Goal: Task Accomplishment & Management: Use online tool/utility

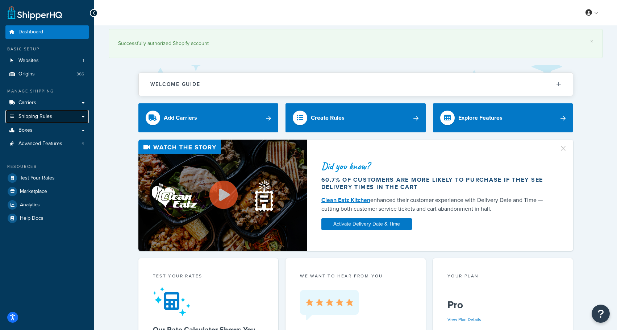
click at [79, 119] on link "Shipping Rules" at bounding box center [46, 116] width 83 height 13
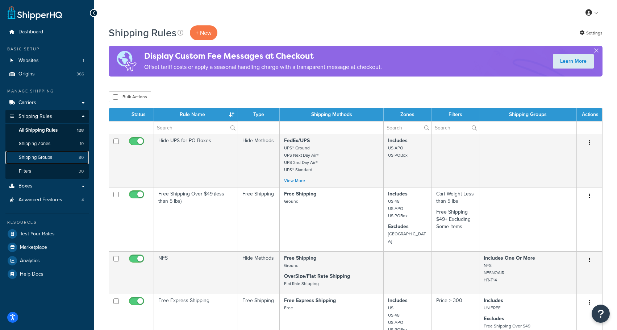
click at [44, 156] on span "Shipping Groups" at bounding box center [35, 157] width 33 height 6
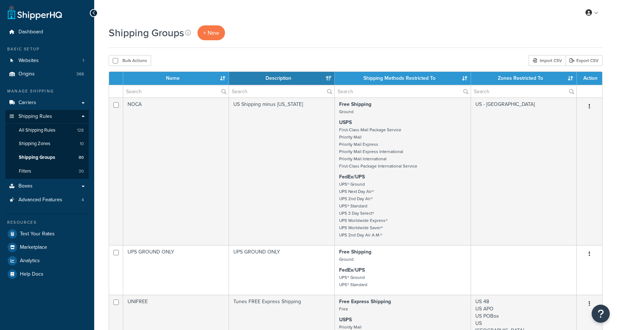
select select "15"
click at [158, 92] on input "text" at bounding box center [175, 91] width 105 height 12
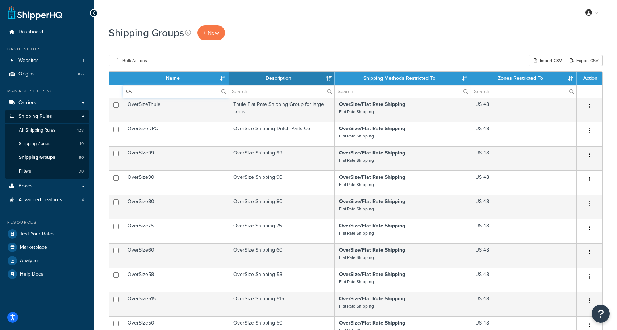
type input "O"
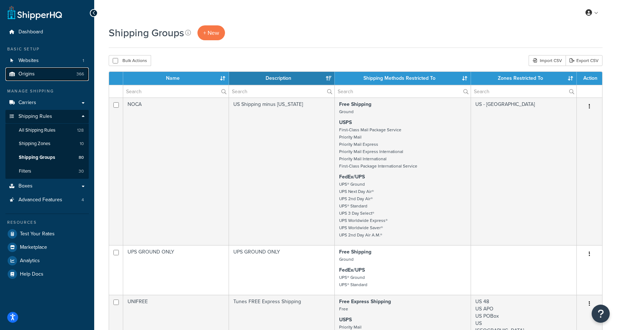
click at [32, 78] on link "Origins 366" at bounding box center [46, 73] width 83 height 13
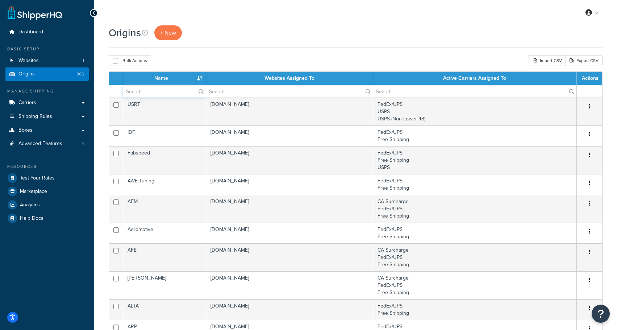
click at [142, 94] on input "text" at bounding box center [164, 91] width 83 height 12
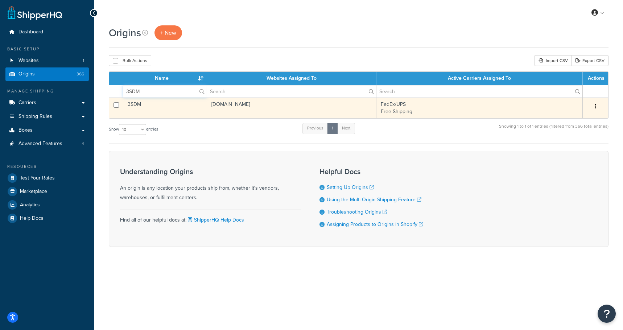
type input "3SDM"
click at [400, 106] on td "FedEx/UPS Free Shipping" at bounding box center [479, 107] width 206 height 21
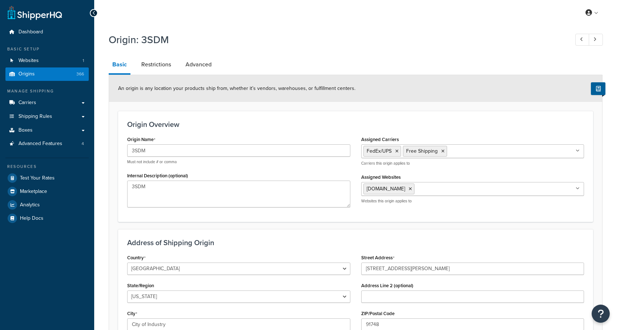
select select "5"
click at [462, 149] on input "Assigned Carriers" at bounding box center [481, 151] width 64 height 8
type input "f"
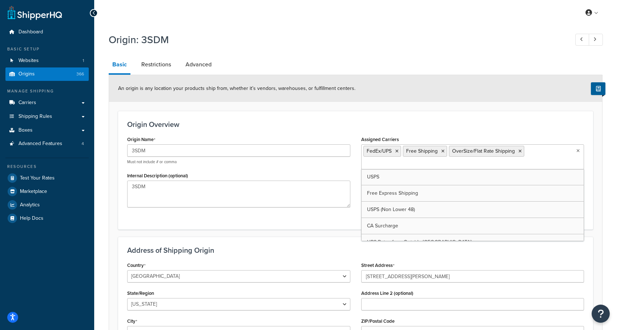
click at [353, 120] on div "Origin Overview Origin Name 3SDM Must not include # or comma Internal Descripti…" at bounding box center [355, 170] width 475 height 119
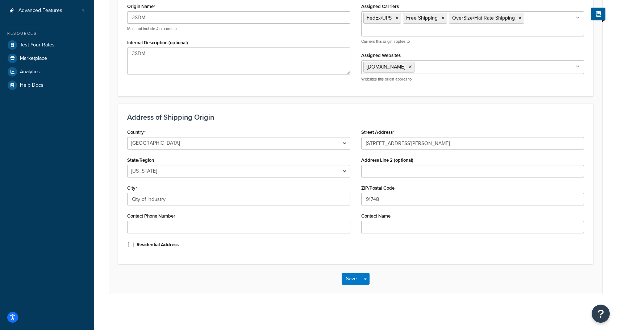
scroll to position [134, 0]
click at [354, 278] on button "Save" at bounding box center [352, 279] width 20 height 12
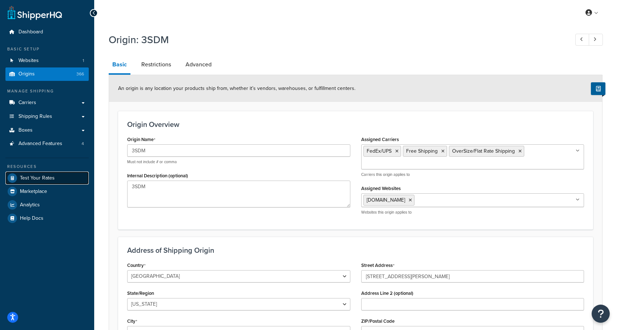
click at [33, 179] on span "Test Your Rates" at bounding box center [37, 178] width 35 height 6
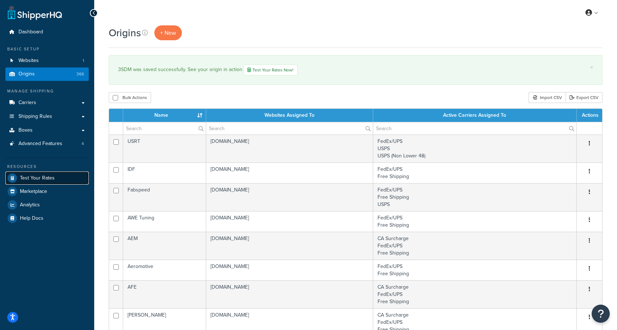
click at [30, 179] on span "Test Your Rates" at bounding box center [37, 178] width 35 height 6
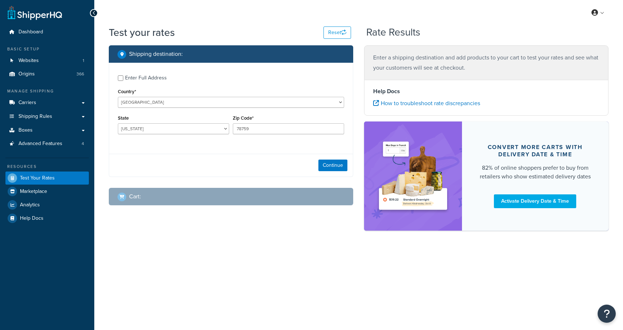
select select "[GEOGRAPHIC_DATA]"
click at [130, 74] on div "Enter Full Address" at bounding box center [146, 78] width 42 height 10
click at [123, 75] on input "Enter Full Address" at bounding box center [120, 77] width 5 height 5
checkbox input "true"
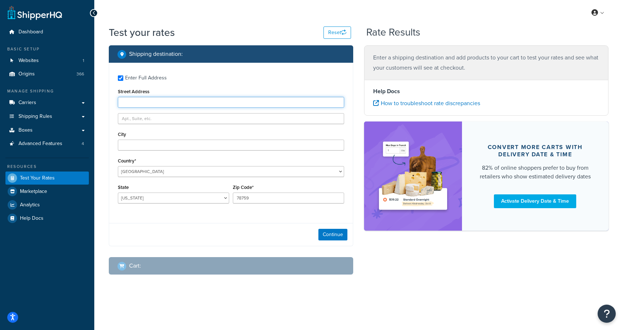
click at [150, 101] on input "Street Address" at bounding box center [231, 102] width 226 height 11
type input "1005 Night Song St"
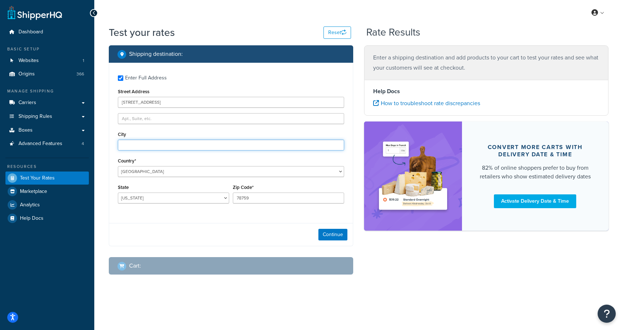
click at [155, 144] on input "City" at bounding box center [231, 145] width 226 height 11
type input "Valrico"
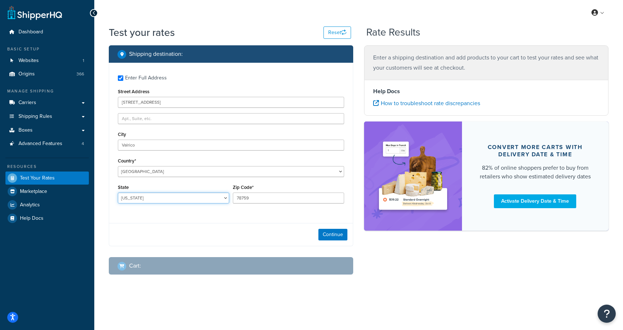
click at [162, 199] on select "Alabama Alaska American Samoa Arizona Arkansas Armed Forces Americas Armed Forc…" at bounding box center [173, 197] width 111 height 11
select select "FL"
click at [118, 193] on select "Alabama Alaska American Samoa Arizona Arkansas Armed Forces Americas Armed Forc…" at bounding box center [173, 197] width 111 height 11
click at [274, 196] on input "78759" at bounding box center [288, 197] width 111 height 11
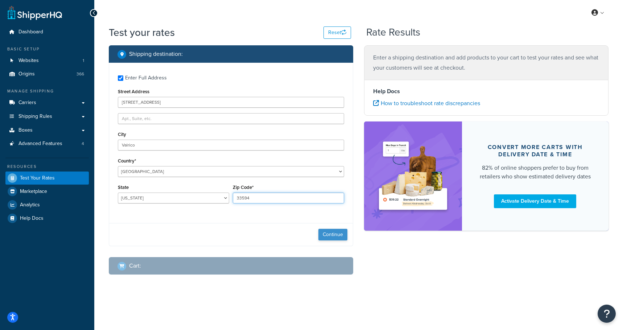
type input "33594"
click at [323, 233] on button "Continue" at bounding box center [332, 235] width 29 height 12
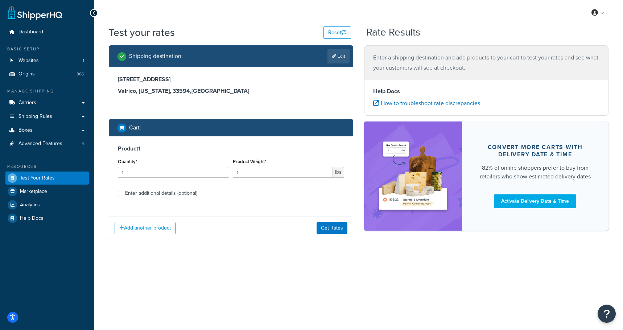
click at [133, 192] on div "Enter additional details (optional)" at bounding box center [161, 193] width 72 height 10
click at [123, 192] on input "Enter additional details (optional)" at bounding box center [120, 193] width 5 height 5
checkbox input "true"
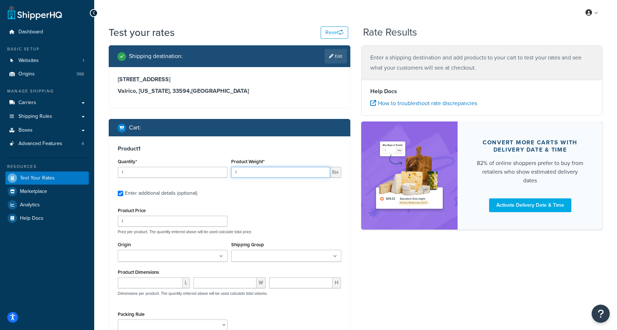
drag, startPoint x: 244, startPoint y: 174, endPoint x: 212, endPoint y: 174, distance: 32.3
click at [211, 173] on div "Quantity* 1 Product Weight* 1 lbs" at bounding box center [229, 170] width 227 height 26
type input "2"
type input "8"
click at [247, 204] on div "Product 1 Quantity* 1 Product Weight* 8 lbs Enter additional details (optional)…" at bounding box center [229, 240] width 241 height 208
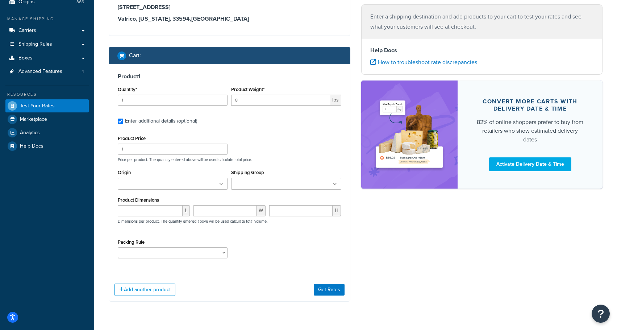
scroll to position [72, 0]
click at [157, 150] on input "1" at bounding box center [173, 148] width 110 height 11
type input "25.72"
click at [141, 186] on input "Origin" at bounding box center [152, 184] width 64 height 8
type input "3SDM"
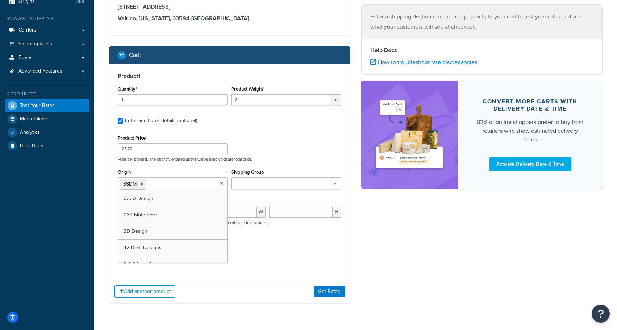
click at [244, 184] on input "Shipping Group" at bounding box center [265, 184] width 64 height 8
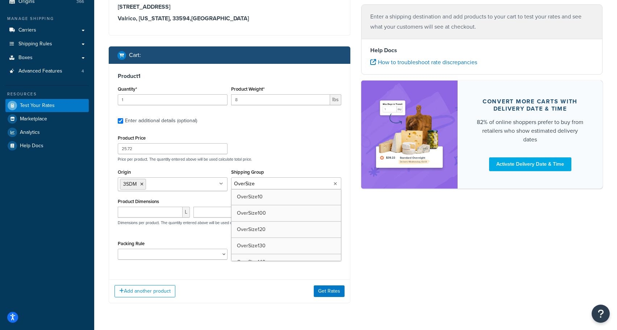
type input "OverSize2"
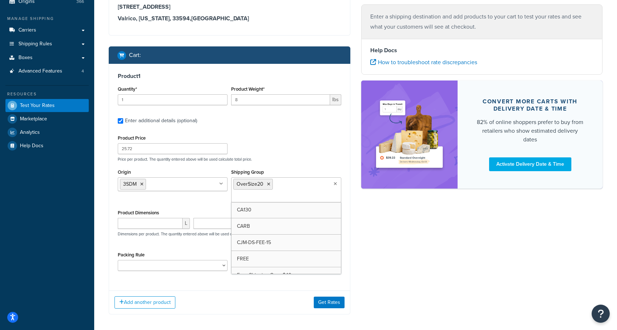
click at [364, 278] on div "Shipping destination : Edit 1005 Night Song St Valrico, Florida, 33594 , United…" at bounding box center [355, 149] width 505 height 352
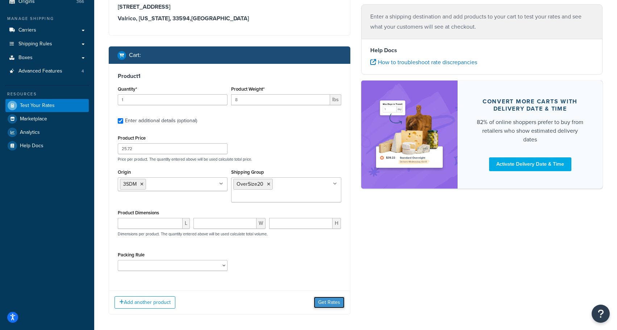
click at [330, 300] on button "Get Rates" at bounding box center [329, 302] width 31 height 12
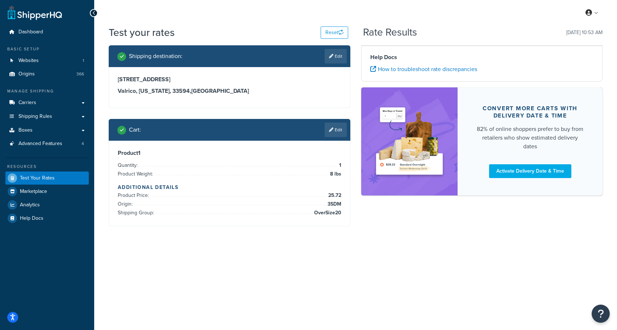
scroll to position [0, 0]
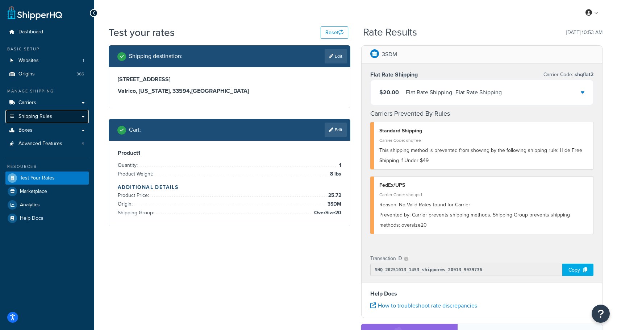
click at [33, 110] on link "Shipping Rules" at bounding box center [46, 116] width 83 height 13
click at [33, 102] on span "Carriers" at bounding box center [27, 103] width 18 height 6
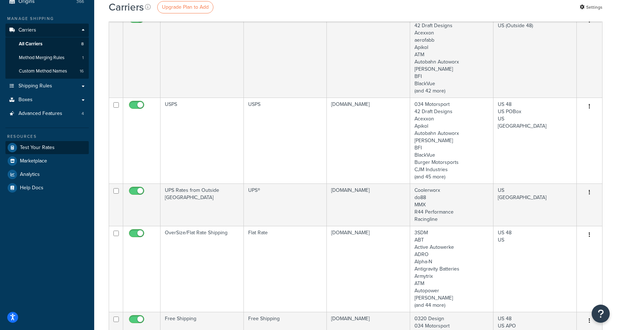
scroll to position [36, 0]
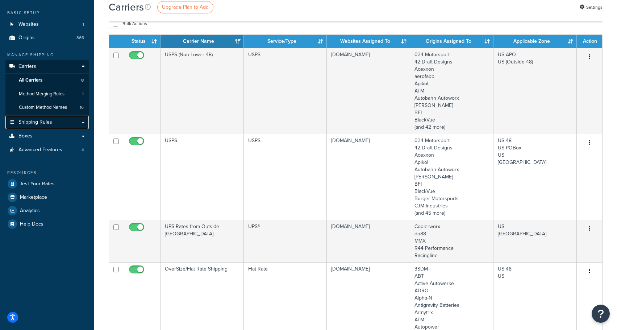
click at [31, 122] on span "Shipping Rules" at bounding box center [35, 122] width 34 height 6
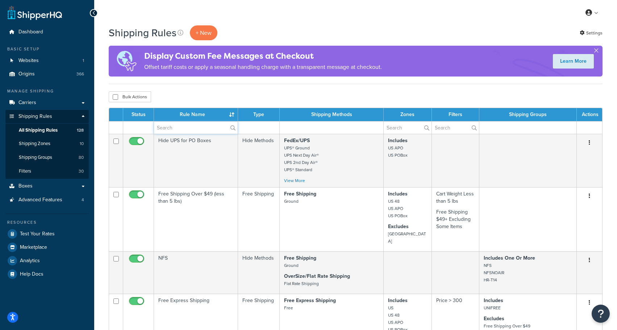
click at [188, 127] on input "text" at bounding box center [196, 127] width 84 height 12
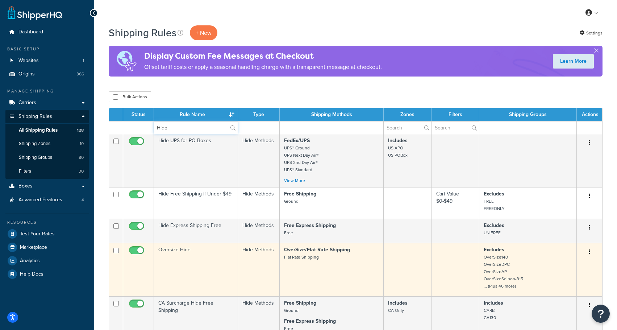
type input "Hide"
click at [176, 250] on td "Oversize Hide" at bounding box center [196, 269] width 84 height 53
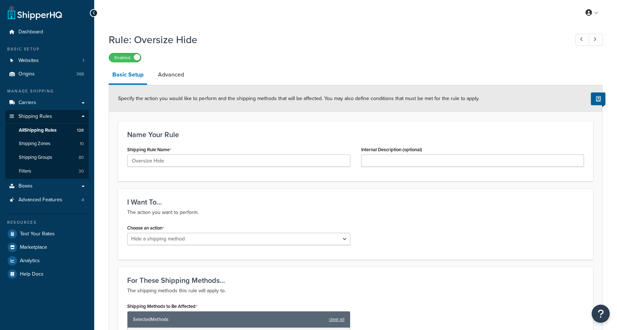
select select "HIDE"
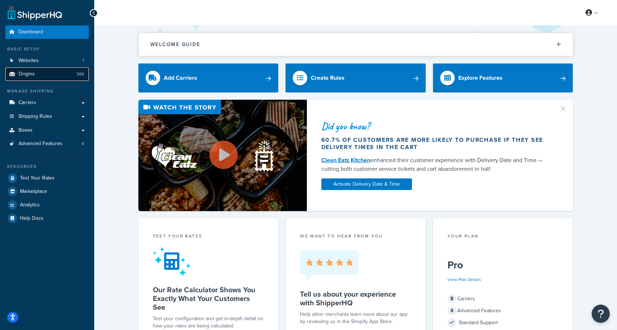
click at [31, 76] on span "Origins" at bounding box center [26, 74] width 16 height 6
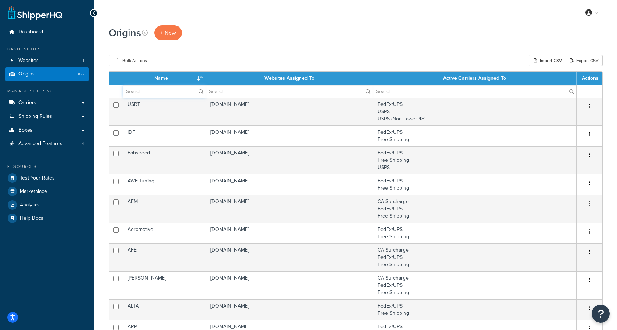
click at [155, 94] on input "text" at bounding box center [164, 91] width 83 height 12
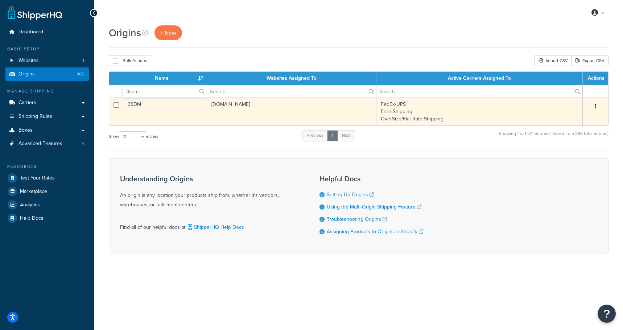
type input "3sdm"
click at [141, 104] on td "3SDM" at bounding box center [165, 111] width 84 height 28
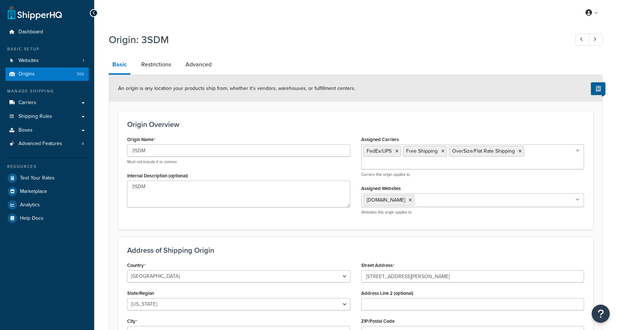
select select "5"
click at [156, 65] on link "Restrictions" at bounding box center [156, 64] width 37 height 17
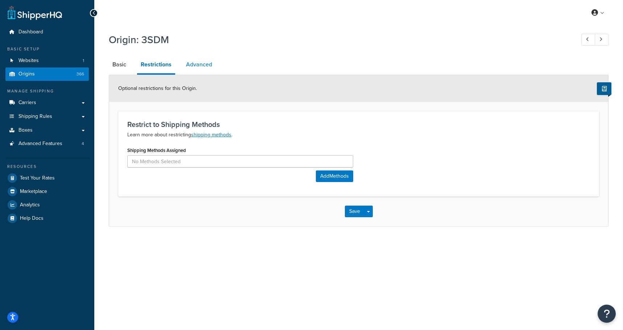
click at [199, 60] on link "Advanced" at bounding box center [198, 64] width 33 height 17
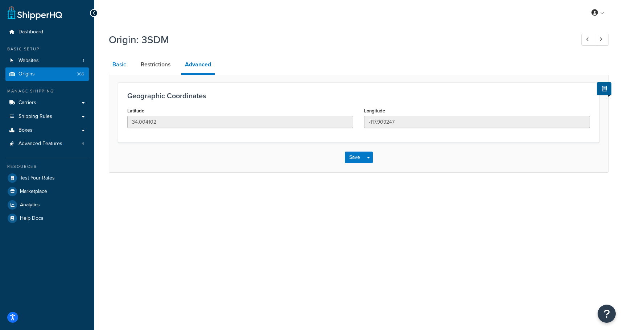
click at [117, 65] on link "Basic" at bounding box center [119, 64] width 21 height 17
select select "5"
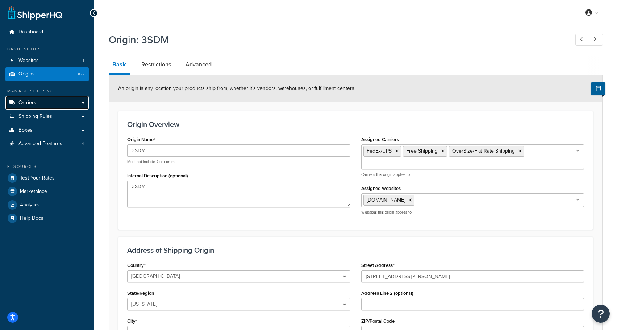
click at [26, 100] on span "Carriers" at bounding box center [27, 103] width 18 height 6
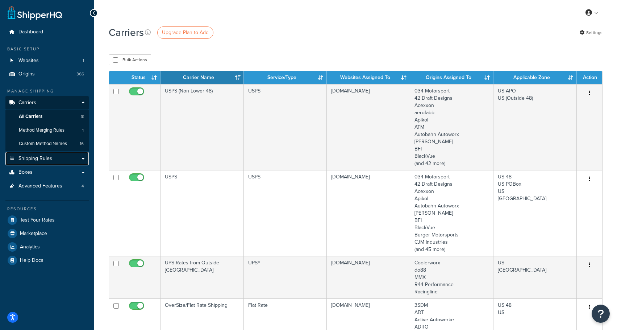
click at [36, 156] on span "Shipping Rules" at bounding box center [35, 158] width 34 height 6
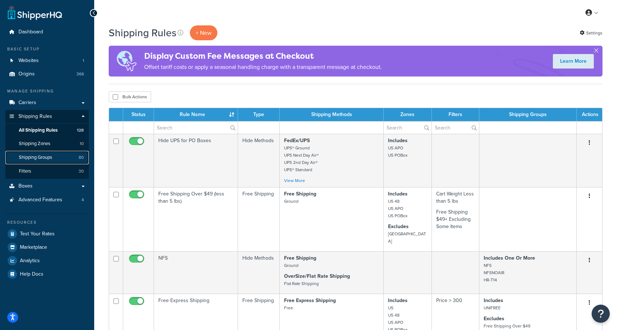
click at [50, 155] on span "Shipping Groups" at bounding box center [35, 157] width 33 height 6
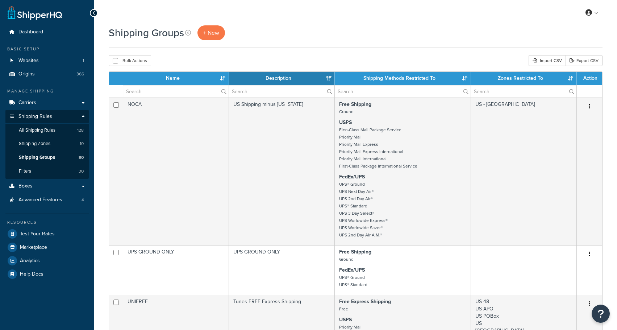
select select "15"
click at [187, 95] on input "text" at bounding box center [175, 91] width 105 height 12
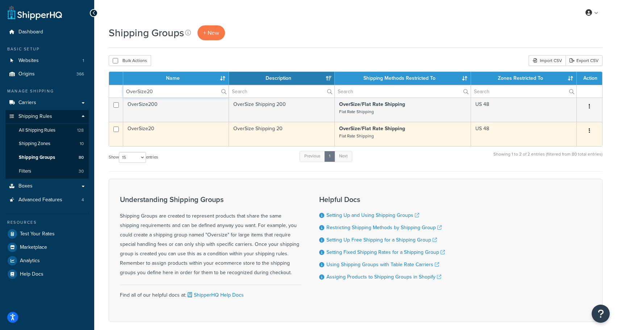
type input "OverSize20"
click at [337, 134] on td "OverSize/Flat Rate Shipping Flat Rate Shipping" at bounding box center [403, 134] width 136 height 24
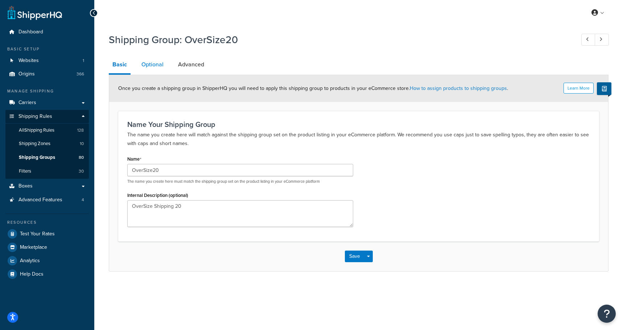
click at [162, 70] on link "Optional" at bounding box center [152, 64] width 29 height 17
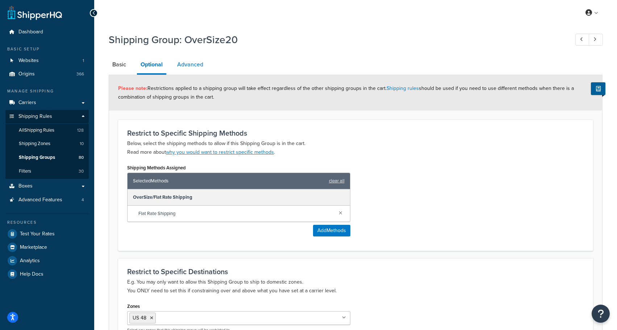
click at [191, 62] on link "Advanced" at bounding box center [190, 64] width 33 height 17
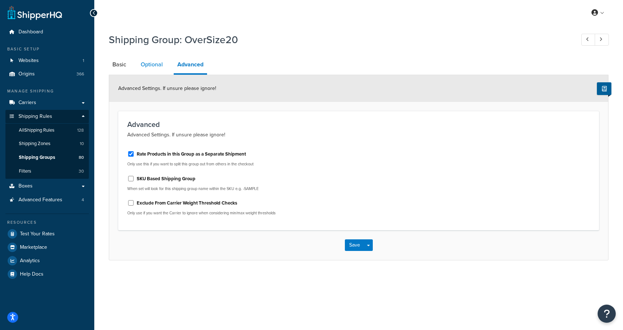
drag, startPoint x: 149, startPoint y: 62, endPoint x: 153, endPoint y: 63, distance: 4.5
click at [150, 63] on link "Optional" at bounding box center [151, 64] width 29 height 17
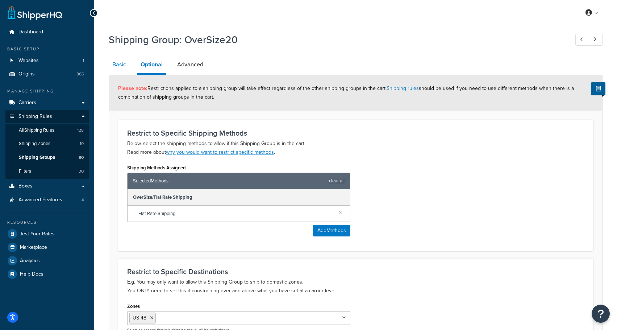
click at [112, 72] on link "Basic" at bounding box center [119, 64] width 21 height 17
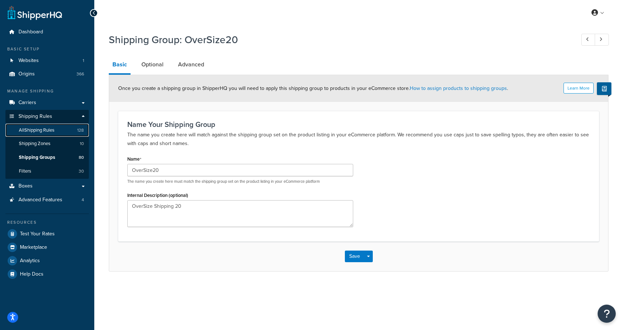
click at [38, 132] on span "All Shipping Rules" at bounding box center [37, 130] width 36 height 6
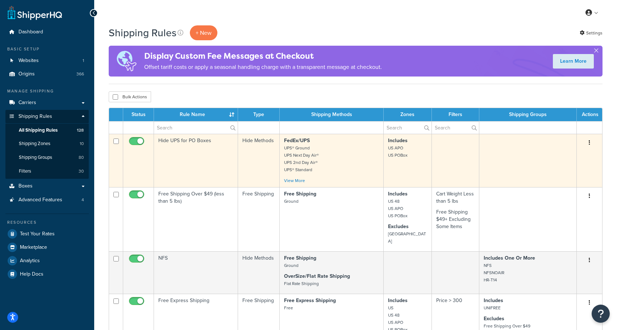
click at [172, 134] on td "Hide UPS for PO Boxes" at bounding box center [196, 160] width 84 height 53
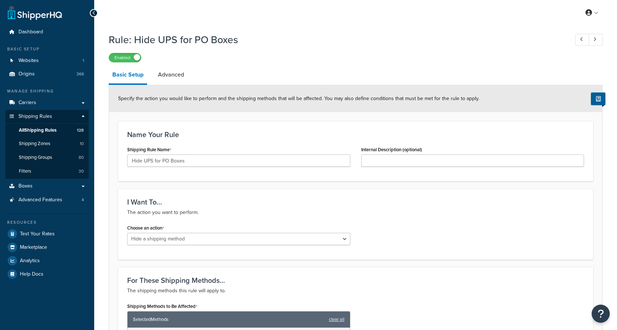
select select "HIDE"
click at [31, 125] on link "All Shipping Rules 128" at bounding box center [46, 130] width 83 height 13
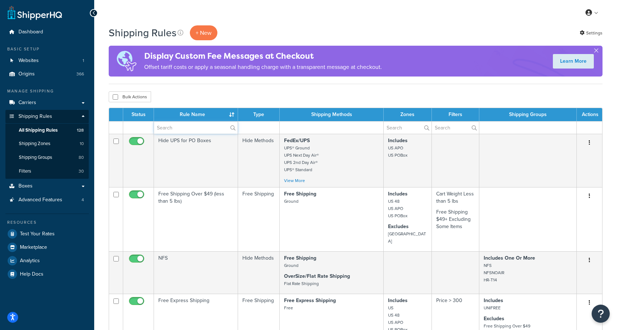
click at [169, 130] on input "text" at bounding box center [196, 127] width 84 height 12
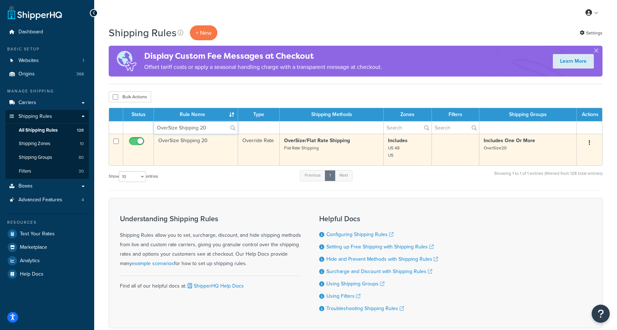
type input "OverSize Shipping 20"
click at [173, 140] on td "OverSize Shipping 20" at bounding box center [196, 150] width 84 height 32
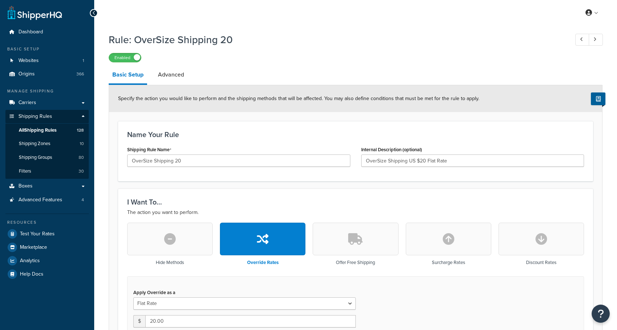
select select "ITEM"
click at [50, 129] on span "All Shipping Rules" at bounding box center [38, 130] width 38 height 6
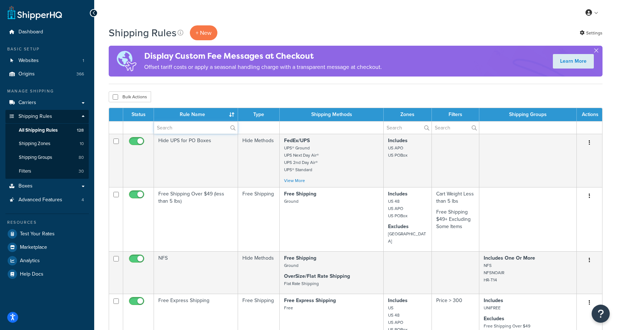
click at [165, 130] on input "text" at bounding box center [196, 127] width 84 height 12
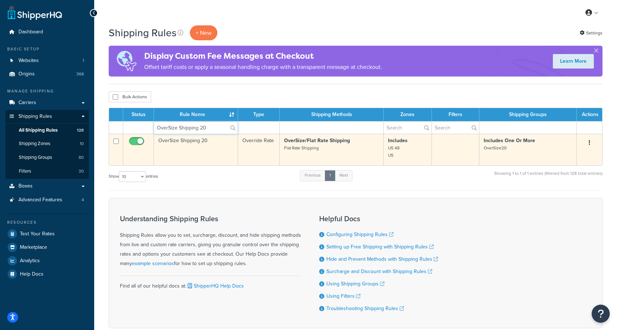
type input "OverSize Shipping 20"
click at [591, 142] on button "button" at bounding box center [590, 143] width 10 height 12
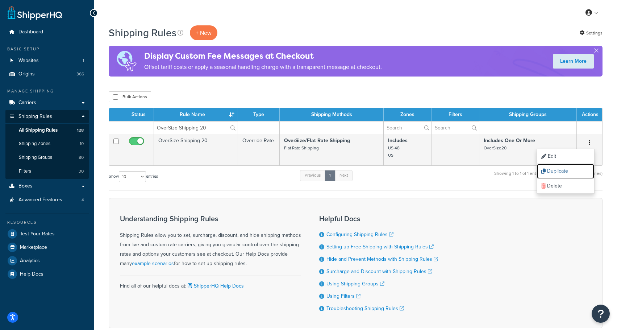
drag, startPoint x: 560, startPoint y: 170, endPoint x: 348, endPoint y: 25, distance: 256.0
click at [560, 170] on link "Duplicate" at bounding box center [565, 171] width 57 height 15
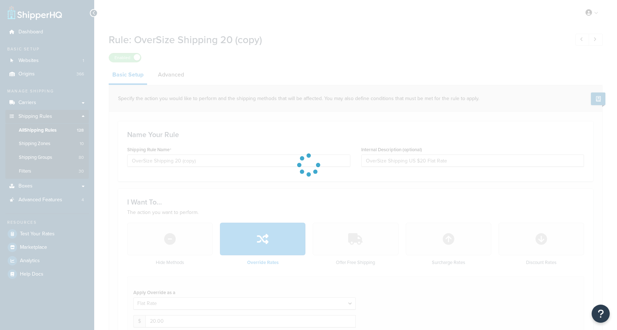
select select "ITEM"
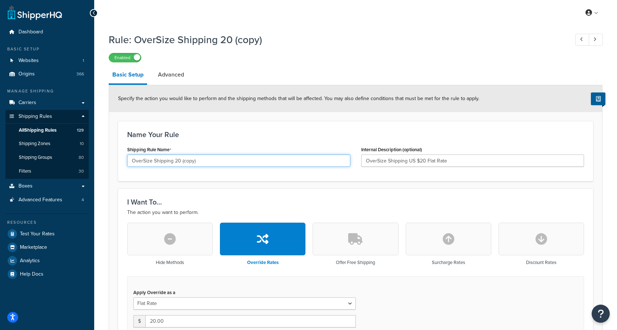
click at [183, 162] on input "OverSize Shipping 20 (copy)" at bounding box center [238, 160] width 223 height 12
drag, startPoint x: 181, startPoint y: 162, endPoint x: 220, endPoint y: 163, distance: 38.8
click at [220, 163] on input "OverSize Shipping 20 (copy)" at bounding box center [238, 160] width 223 height 12
type input "3SDM OverSize Shipping 20"
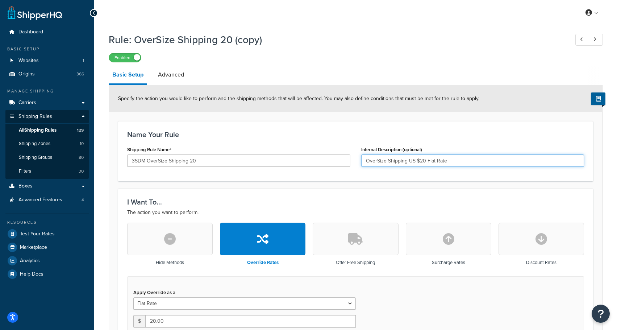
click at [452, 162] on input "OverSize Shipping US $20 Flat Rate" at bounding box center [472, 160] width 223 height 12
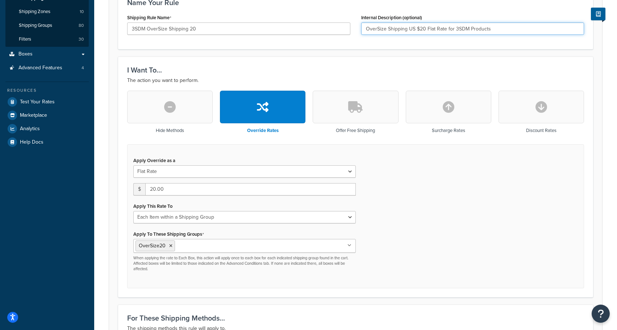
scroll to position [145, 0]
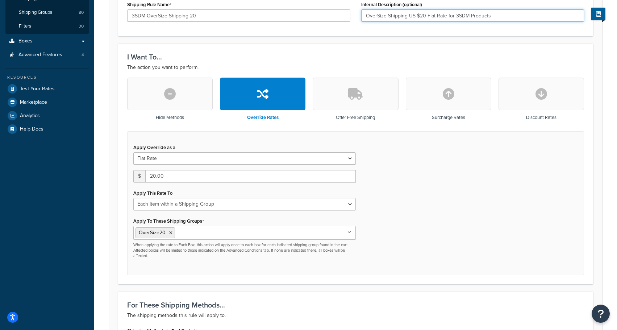
type input "OverSize Shipping US $20 Flat Rate for 3SDM Products"
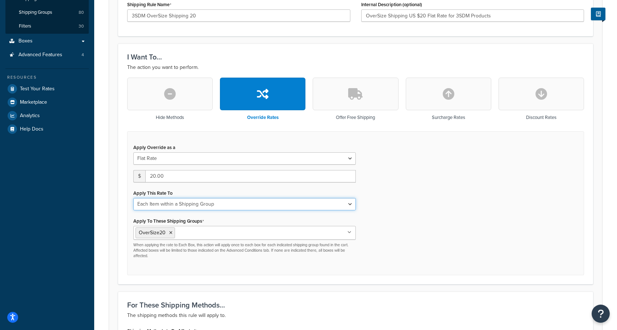
click at [212, 203] on select "Each Shipment in the Cart Each Origin in the Cart Each Shipping Group in the Ca…" at bounding box center [244, 204] width 223 height 12
click at [435, 198] on div "Apply Override as a Flat Rate Percentage Flat Rate & Percentage $ 20.00 Apply T…" at bounding box center [355, 203] width 457 height 144
click at [207, 208] on select "Each Shipment in the Cart Each Origin in the Cart Each Shipping Group in the Ca…" at bounding box center [244, 204] width 223 height 12
click at [133, 198] on select "Each Shipment in the Cart Each Origin in the Cart Each Shipping Group in the Ca…" at bounding box center [244, 204] width 223 height 12
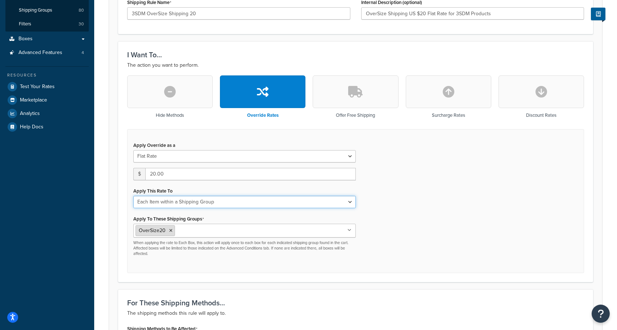
scroll to position [181, 0]
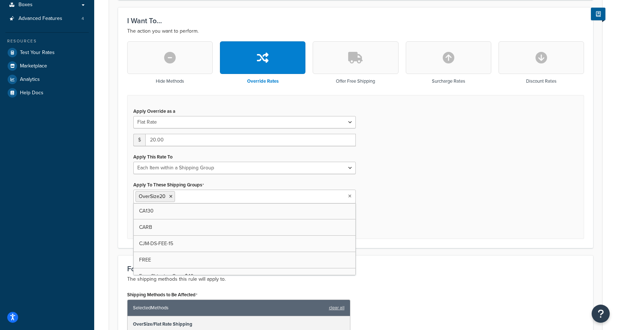
click at [182, 197] on input "Apply To These Shipping Groups" at bounding box center [209, 196] width 64 height 8
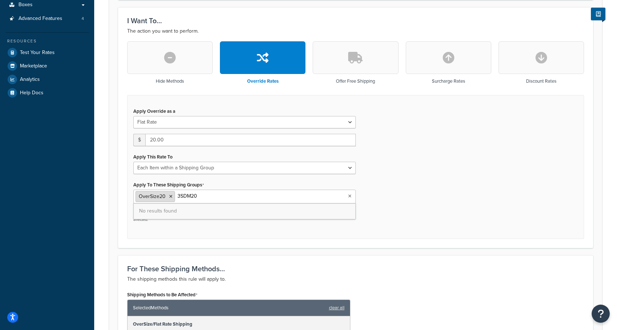
type input "3SDM20"
click at [170, 196] on icon at bounding box center [170, 196] width 3 height 4
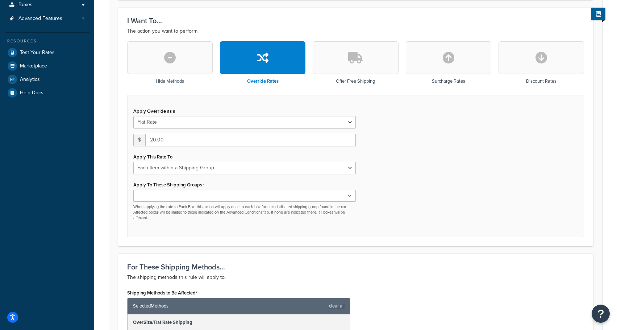
click at [422, 191] on div "Apply Override as a Flat Rate Percentage Flat Rate & Percentage $ 20.00 Apply T…" at bounding box center [355, 166] width 457 height 142
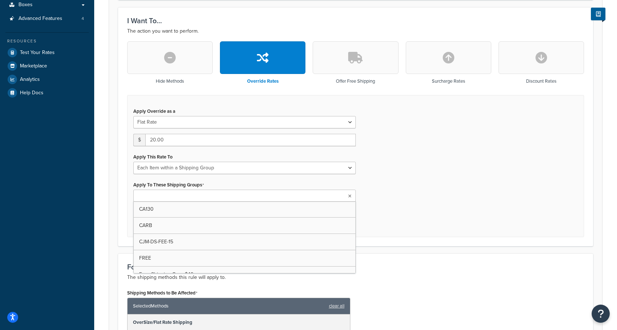
click at [226, 199] on ul at bounding box center [244, 196] width 223 height 12
type input "OverSize20"
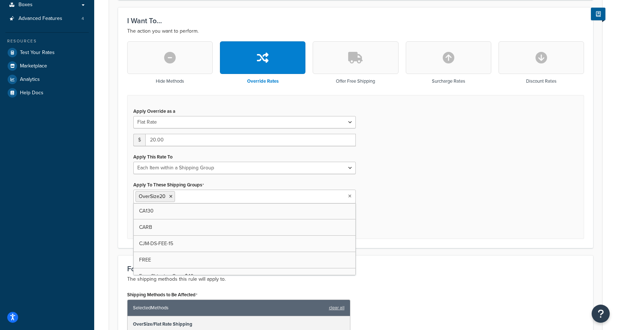
click at [395, 194] on div "Apply Override as a Flat Rate Percentage Flat Rate & Percentage $ 20.00 Apply T…" at bounding box center [355, 167] width 457 height 144
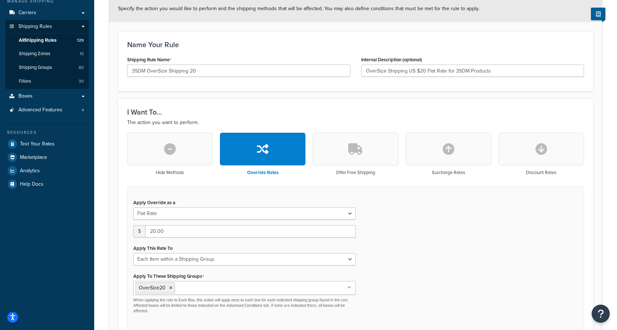
scroll to position [125, 0]
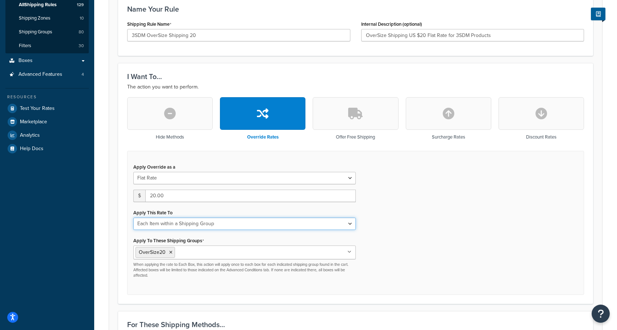
click at [157, 224] on select "Each Shipment in the Cart Each Origin in the Cart Each Shipping Group in the Ca…" at bounding box center [244, 223] width 223 height 12
click at [133, 218] on select "Each Shipment in the Cart Each Origin in the Cart Each Shipping Group in the Ca…" at bounding box center [244, 223] width 223 height 12
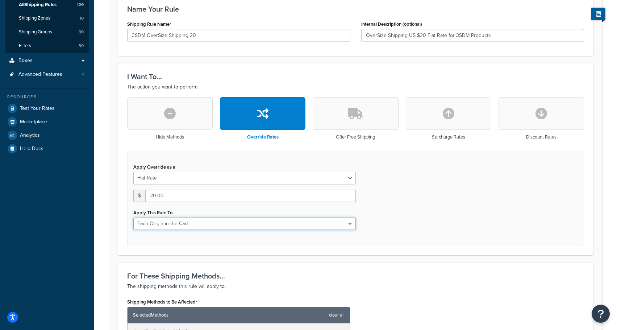
click at [284, 224] on select "Each Shipment in the Cart Each Origin in the Cart Each Shipping Group in the Ca…" at bounding box center [244, 223] width 223 height 12
click at [133, 218] on select "Each Shipment in the Cart Each Origin in the Cart Each Shipping Group in the Ca…" at bounding box center [244, 223] width 223 height 12
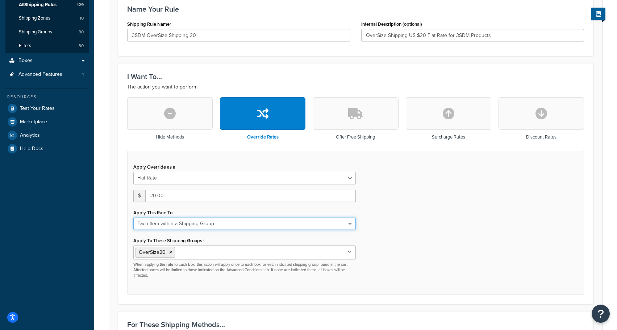
click at [180, 221] on select "Each Shipment in the Cart Each Origin in the Cart Each Shipping Group in the Ca…" at bounding box center [244, 223] width 223 height 12
click at [133, 218] on select "Each Shipment in the Cart Each Origin in the Cart Each Shipping Group in the Ca…" at bounding box center [244, 223] width 223 height 12
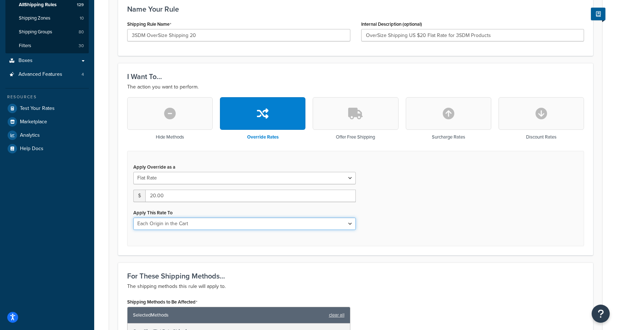
click at [184, 222] on select "Each Shipment in the Cart Each Origin in the Cart Each Shipping Group in the Ca…" at bounding box center [244, 223] width 223 height 12
click at [133, 218] on select "Each Shipment in the Cart Each Origin in the Cart Each Shipping Group in the Ca…" at bounding box center [244, 223] width 223 height 12
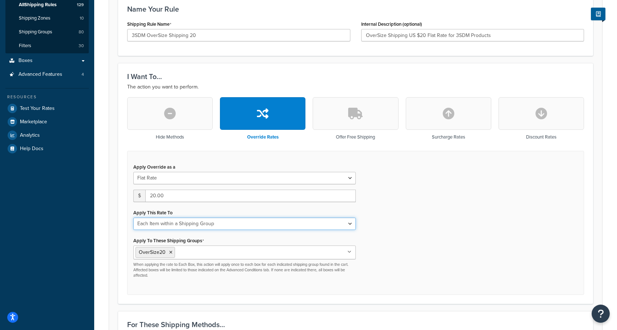
click at [199, 226] on select "Each Shipment in the Cart Each Origin in the Cart Each Shipping Group in the Ca…" at bounding box center [244, 223] width 223 height 12
click at [133, 218] on select "Each Shipment in the Cart Each Origin in the Cart Each Shipping Group in the Ca…" at bounding box center [244, 223] width 223 height 12
click at [208, 226] on select "Each Shipment in the Cart Each Origin in the Cart Each Shipping Group in the Ca…" at bounding box center [244, 223] width 223 height 12
click at [133, 218] on select "Each Shipment in the Cart Each Origin in the Cart Each Shipping Group in the Ca…" at bounding box center [244, 223] width 223 height 12
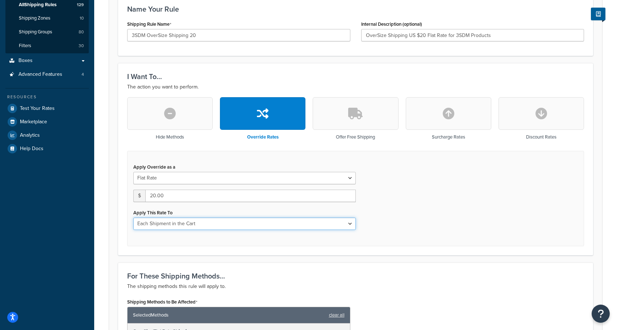
click at [182, 228] on select "Each Shipment in the Cart Each Origin in the Cart Each Shipping Group in the Ca…" at bounding box center [244, 223] width 223 height 12
select select "ITEM"
click at [133, 218] on select "Each Shipment in the Cart Each Origin in the Cart Each Shipping Group in the Ca…" at bounding box center [244, 223] width 223 height 12
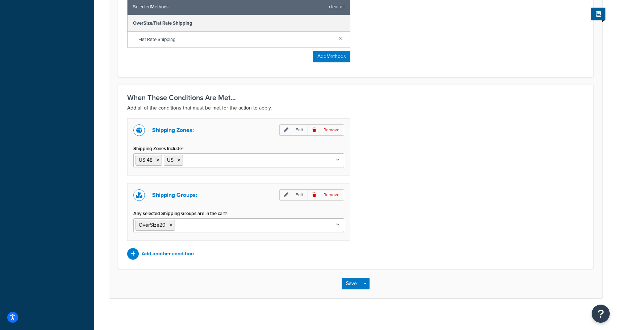
scroll to position [0, 0]
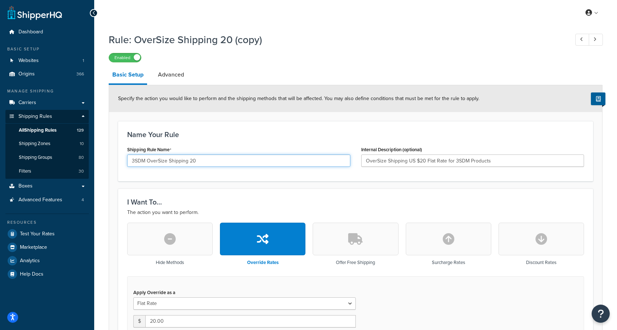
click at [215, 163] on input "3SDM OverSize Shipping 20" at bounding box center [238, 160] width 223 height 12
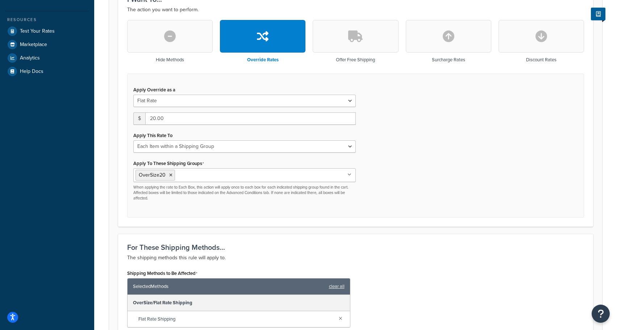
scroll to position [488, 0]
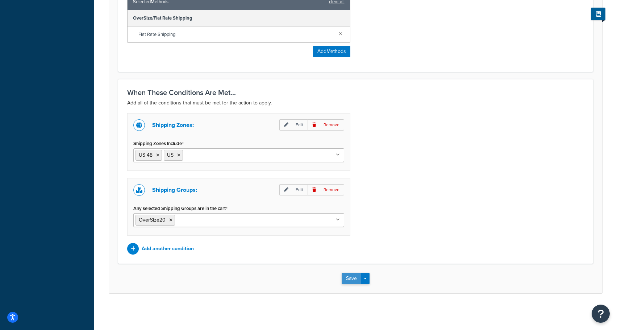
click at [347, 279] on button "Save" at bounding box center [352, 279] width 20 height 12
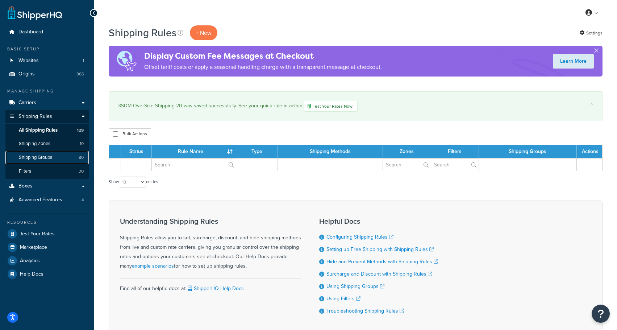
drag, startPoint x: 0, startPoint y: 0, endPoint x: 46, endPoint y: 159, distance: 165.6
click at [46, 159] on span "Shipping Groups" at bounding box center [35, 157] width 33 height 6
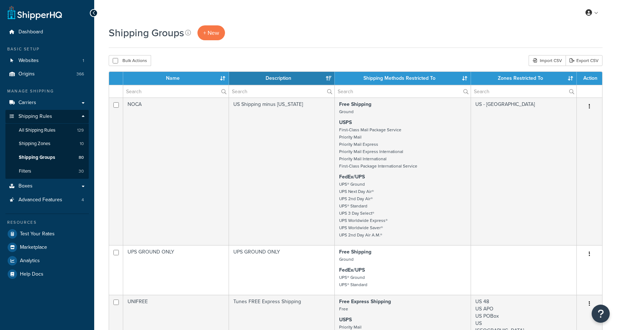
select select "15"
click at [176, 89] on input "text" at bounding box center [175, 91] width 105 height 12
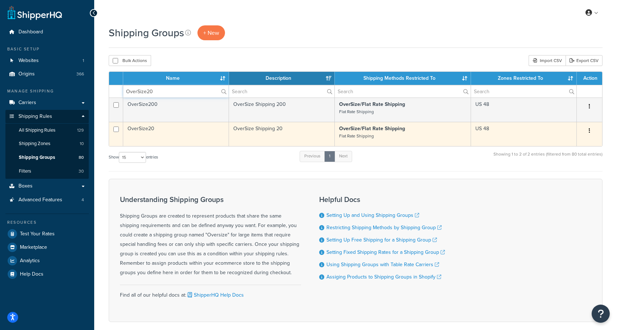
type input "OverSize20"
click at [590, 133] on icon "button" at bounding box center [589, 130] width 1 height 5
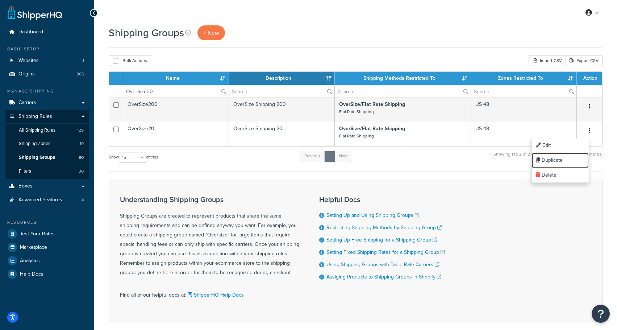
click at [561, 158] on link "Duplicate" at bounding box center [560, 160] width 57 height 15
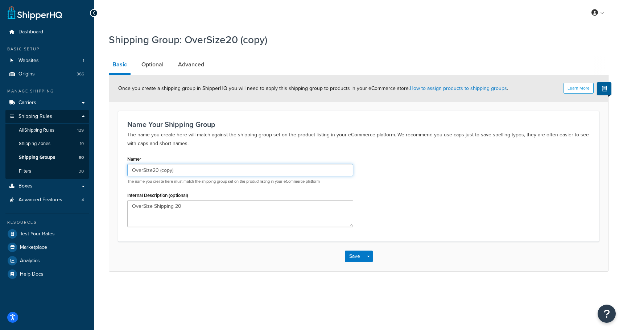
click at [188, 169] on input "OverSize20 (copy)" at bounding box center [240, 170] width 226 height 12
paste input "3SDM OverSize Shipping 20"
type input "3SDMOverSize20"
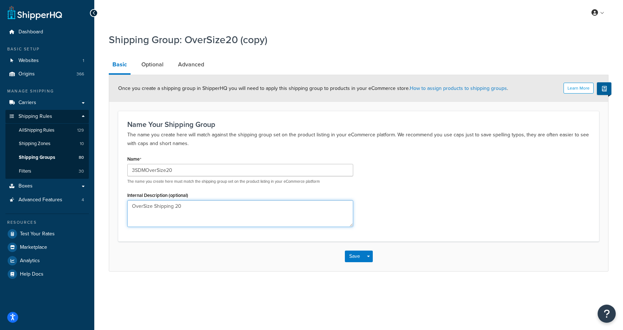
click at [190, 212] on textarea "OverSize Shipping 20" at bounding box center [240, 213] width 226 height 27
paste textarea "3SDM"
type textarea "3SDM OverSize Shipping 20"
click at [158, 65] on link "Optional" at bounding box center [152, 64] width 29 height 17
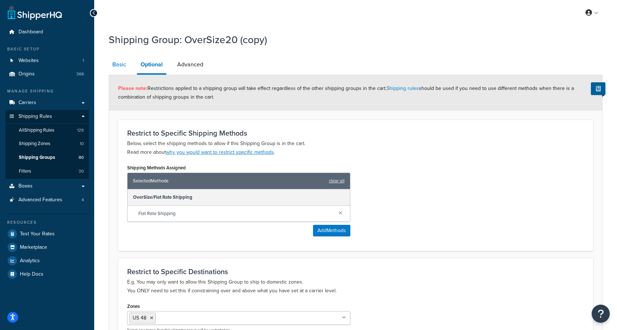
click at [117, 65] on link "Basic" at bounding box center [119, 64] width 21 height 17
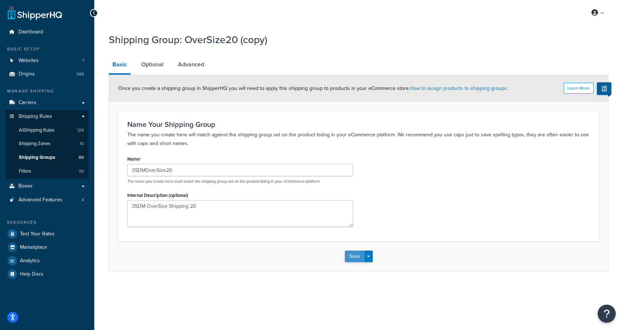
click at [354, 260] on button "Save" at bounding box center [355, 256] width 20 height 12
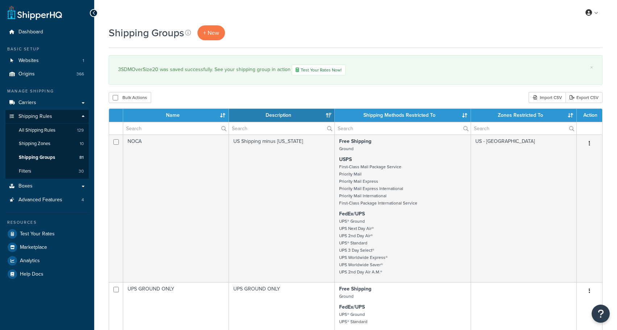
select select "15"
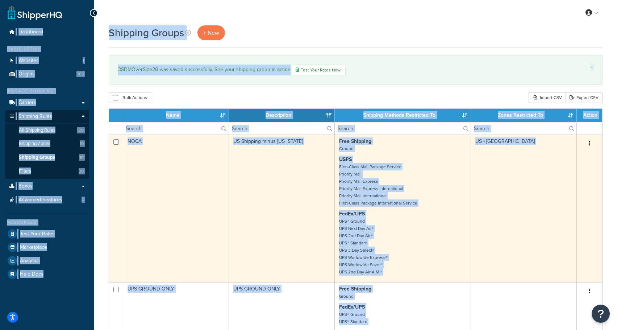
click at [174, 174] on td "NOCA" at bounding box center [176, 208] width 106 height 148
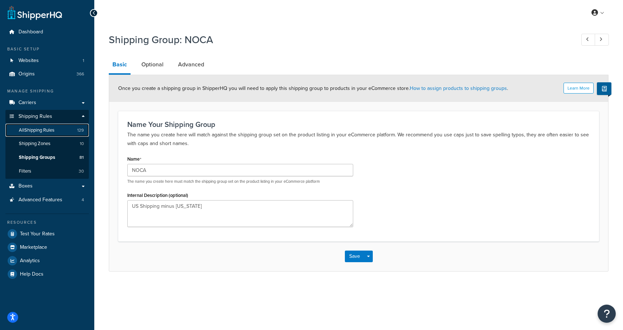
click at [40, 134] on link "All Shipping Rules 129" at bounding box center [46, 130] width 83 height 13
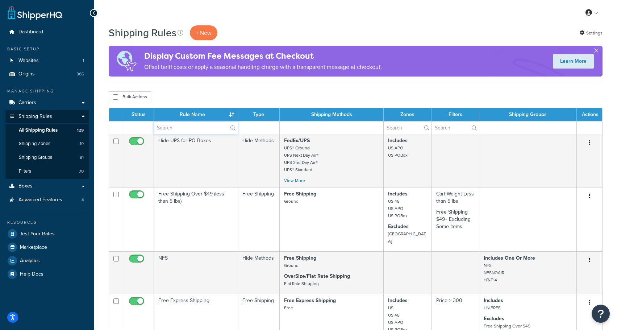
click at [179, 130] on input "text" at bounding box center [196, 127] width 84 height 12
paste input "3SDM OverSize Shipping 20"
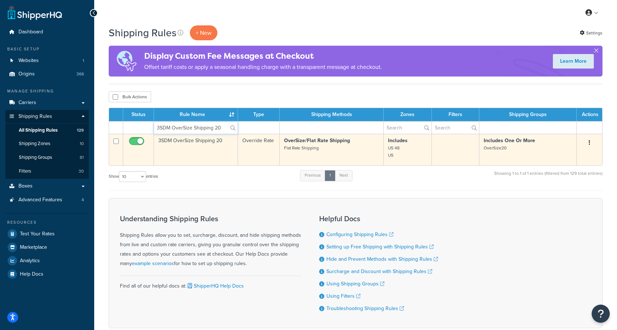
type input "3SDM OverSize Shipping 20"
click at [196, 141] on td "3SDM OverSize Shipping 20" at bounding box center [196, 150] width 84 height 32
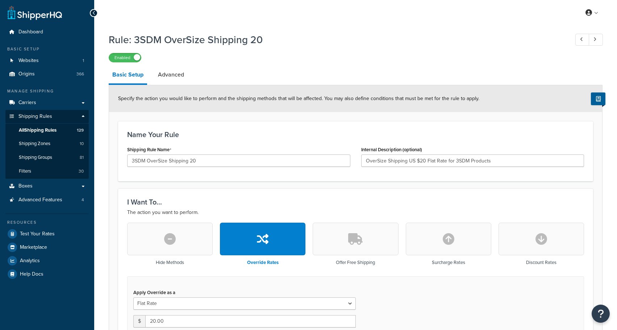
select select "ITEM"
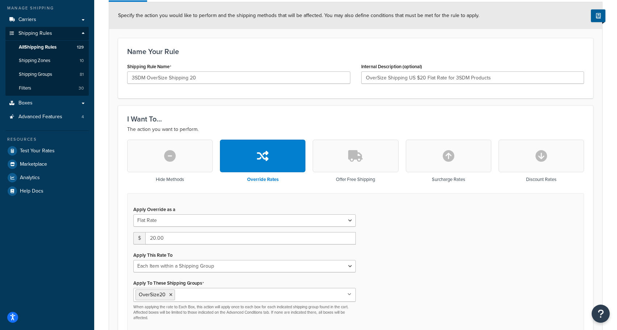
scroll to position [181, 0]
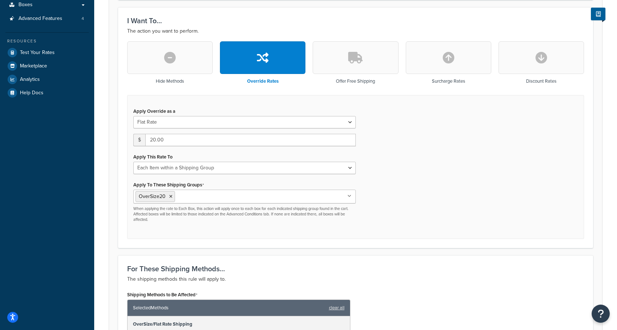
click at [196, 196] on input "Apply To These Shipping Groups" at bounding box center [209, 196] width 64 height 8
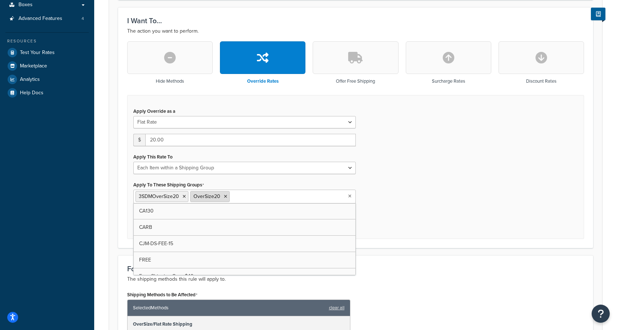
click at [227, 199] on li "OverSize20" at bounding box center [210, 196] width 40 height 11
click at [224, 197] on icon at bounding box center [225, 196] width 3 height 4
click at [410, 205] on div "Apply Override as a Flat Rate Percentage Flat Rate & Percentage $ 20.00 Apply T…" at bounding box center [355, 167] width 457 height 144
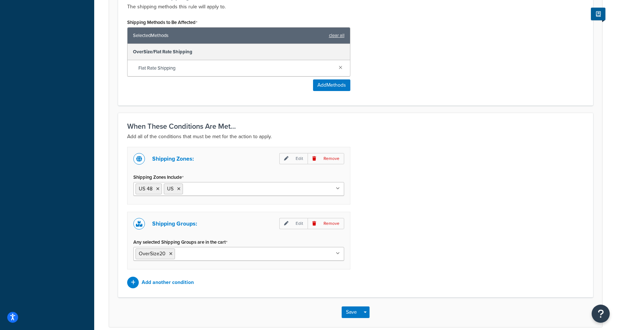
scroll to position [471, 0]
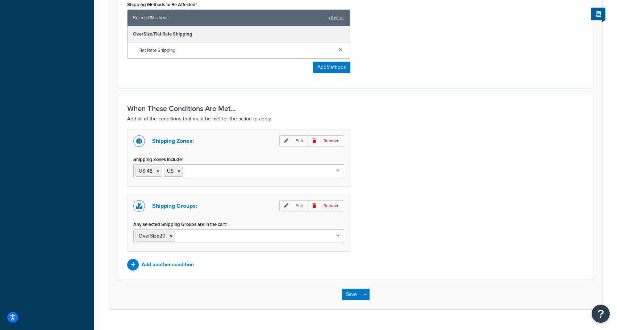
click at [184, 236] on input "Any selected Shipping Groups are in the cart" at bounding box center [209, 236] width 64 height 8
type input "3SDM"
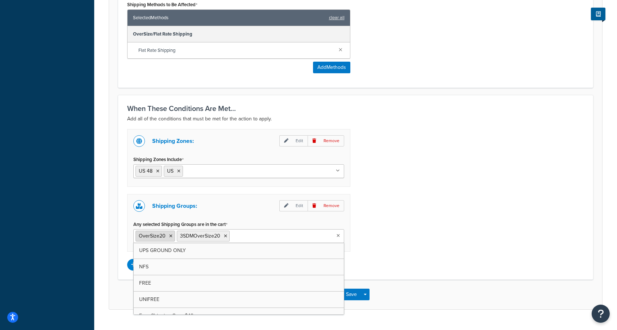
click at [171, 237] on icon at bounding box center [170, 236] width 3 height 4
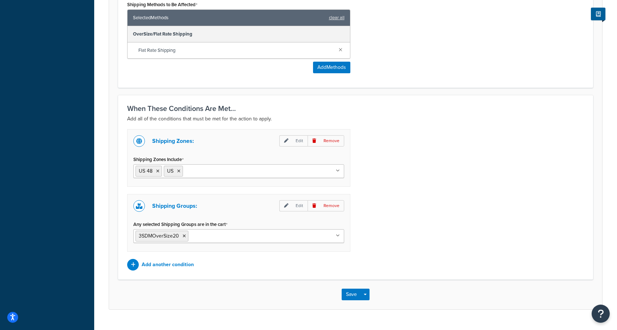
click at [409, 214] on div "Shipping Zones: Edit Remove Shipping Zones Include US 48 US US APO Canada US - …" at bounding box center [356, 199] width 468 height 141
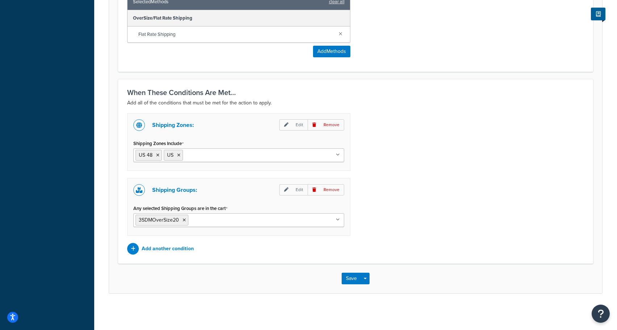
scroll to position [488, 0]
click at [345, 277] on button "Save" at bounding box center [352, 279] width 20 height 12
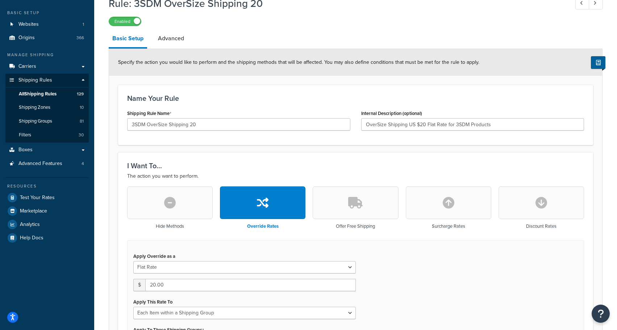
scroll to position [59, 0]
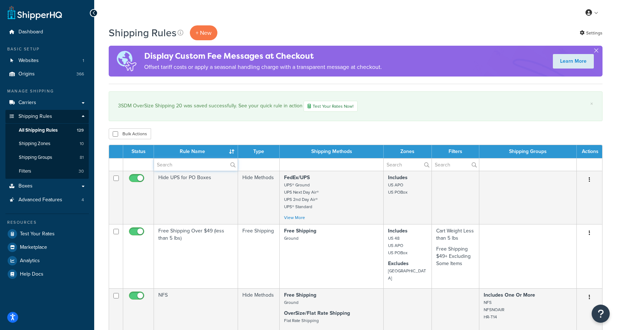
click at [188, 167] on input "text" at bounding box center [196, 164] width 84 height 12
paste input "3SDM OverSize Shipping 20"
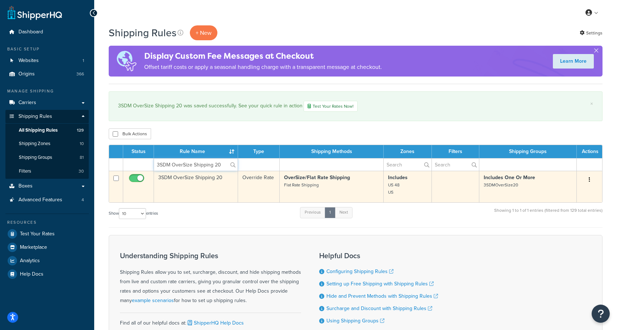
type input "3SDM OverSize Shipping 20"
click at [195, 179] on td "3SDM OverSize Shipping 20" at bounding box center [196, 187] width 84 height 32
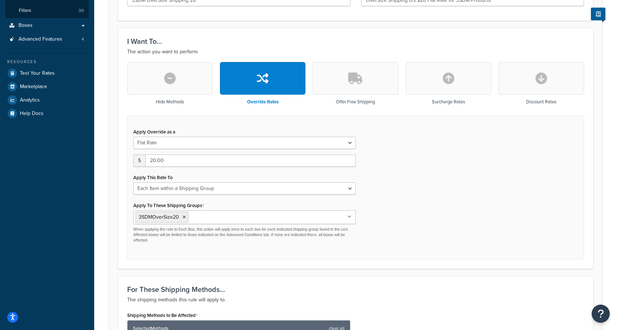
scroll to position [181, 0]
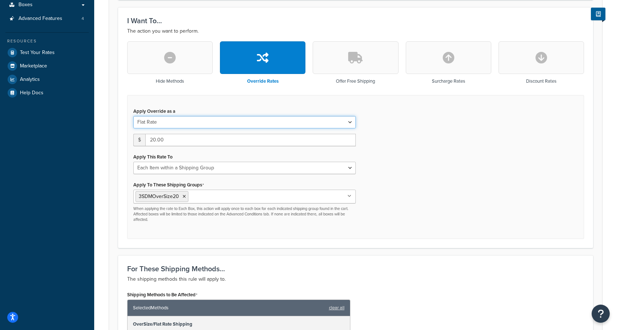
click at [167, 118] on select "Flat Rate Percentage Flat Rate & Percentage" at bounding box center [244, 122] width 223 height 12
click at [224, 171] on select "Each Shipment in the Cart Each Origin in the Cart Each Shipping Group in the Ca…" at bounding box center [244, 168] width 223 height 12
click at [224, 172] on select "Each Shipment in the Cart Each Origin in the Cart Each Shipping Group in the Ca…" at bounding box center [244, 168] width 223 height 12
click at [198, 117] on select "Flat Rate Percentage Flat Rate & Percentage" at bounding box center [244, 122] width 223 height 12
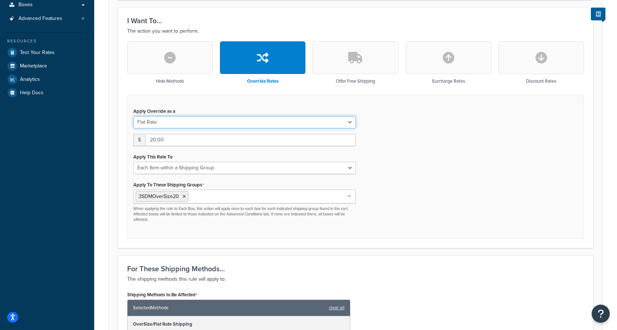
click at [199, 124] on select "Flat Rate Percentage Flat Rate & Percentage" at bounding box center [244, 122] width 223 height 12
click at [152, 177] on div "Apply Override as a Flat Rate Percentage Flat Rate & Percentage $ 20.00 Apply T…" at bounding box center [244, 164] width 233 height 117
click at [151, 173] on select "Each Shipment in the Cart Each Origin in the Cart Each Shipping Group in the Ca…" at bounding box center [244, 168] width 223 height 12
click at [133, 162] on select "Each Shipment in the Cart Each Origin in the Cart Each Shipping Group in the Ca…" at bounding box center [244, 168] width 223 height 12
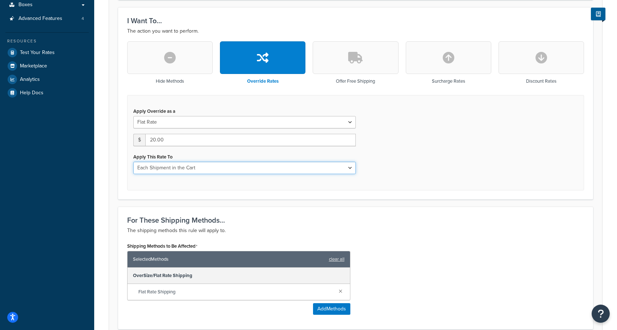
drag, startPoint x: 155, startPoint y: 169, endPoint x: 155, endPoint y: 174, distance: 4.4
click at [155, 169] on select "Each Shipment in the Cart Each Origin in the Cart Each Shipping Group in the Ca…" at bounding box center [244, 168] width 223 height 12
click at [133, 162] on select "Each Shipment in the Cart Each Origin in the Cart Each Shipping Group in the Ca…" at bounding box center [244, 168] width 223 height 12
click at [159, 170] on select "Each Shipment in the Cart Each Origin in the Cart Each Shipping Group in the Ca…" at bounding box center [244, 168] width 223 height 12
click at [133, 162] on select "Each Shipment in the Cart Each Origin in the Cart Each Shipping Group in the Ca…" at bounding box center [244, 168] width 223 height 12
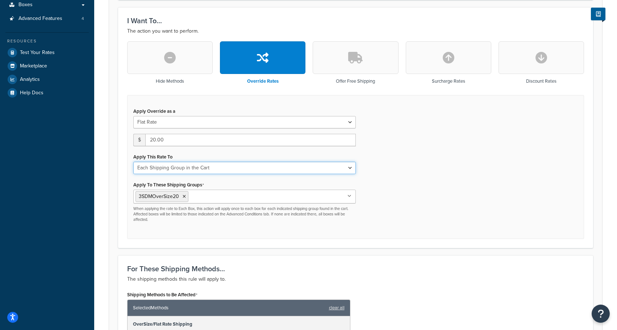
click at [171, 171] on select "Each Shipment in the Cart Each Origin in the Cart Each Shipping Group in the Ca…" at bounding box center [244, 168] width 223 height 12
click at [133, 162] on select "Each Shipment in the Cart Each Origin in the Cart Each Shipping Group in the Ca…" at bounding box center [244, 168] width 223 height 12
click at [169, 170] on select "Each Shipment in the Cart Each Origin in the Cart Each Shipping Group in the Ca…" at bounding box center [244, 168] width 223 height 12
select select "SHIPPING_GROUP"
click at [133, 162] on select "Each Shipment in the Cart Each Origin in the Cart Each Shipping Group in the Ca…" at bounding box center [244, 168] width 223 height 12
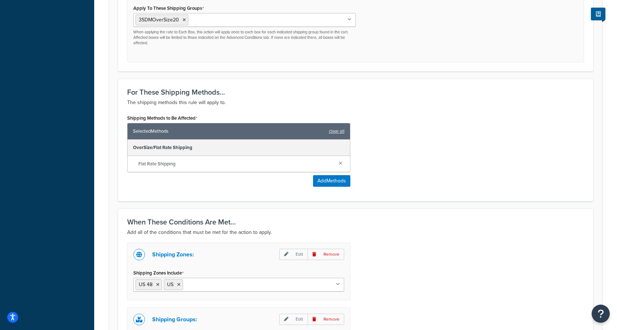
scroll to position [488, 0]
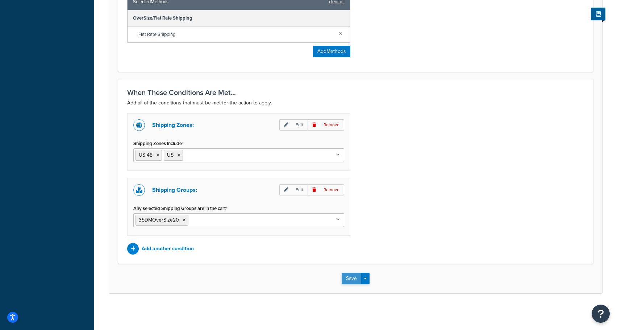
click at [351, 278] on button "Save" at bounding box center [352, 279] width 20 height 12
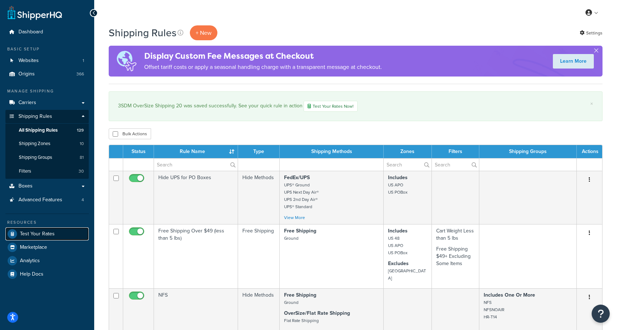
click at [36, 229] on link "Test Your Rates" at bounding box center [46, 233] width 83 height 13
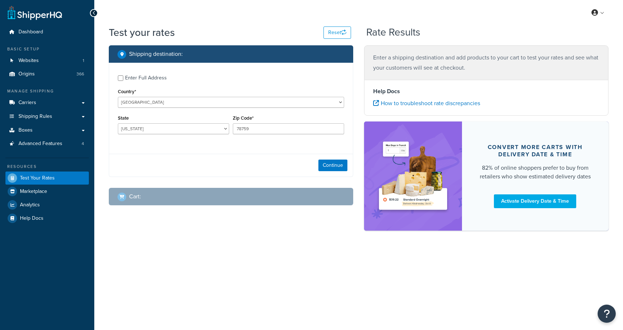
select select "TX"
click at [149, 78] on div "Enter Full Address" at bounding box center [146, 78] width 42 height 10
click at [123, 78] on input "Enter Full Address" at bounding box center [120, 77] width 5 height 5
checkbox input "true"
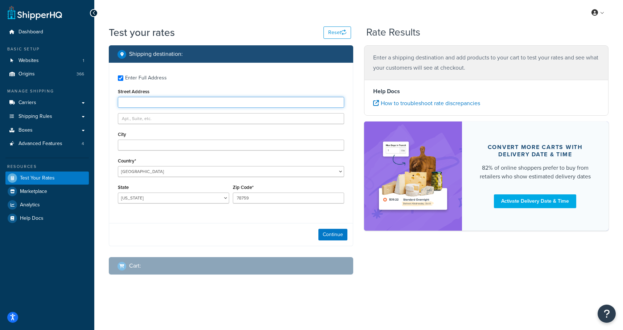
click at [154, 99] on input "Street Address" at bounding box center [231, 102] width 226 height 11
type input "1005 Night Song St"
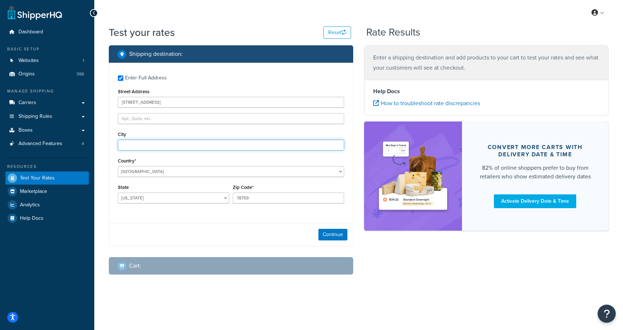
click at [151, 146] on input "City" at bounding box center [231, 145] width 226 height 11
type input "Valrico"
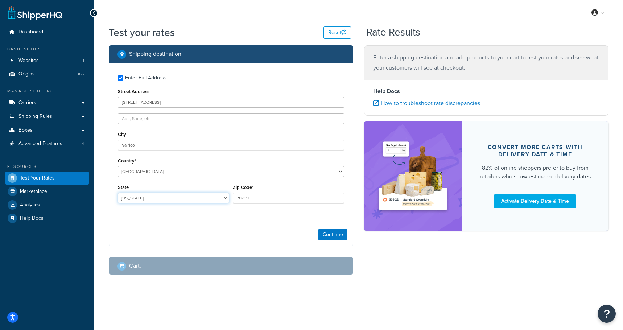
click at [146, 199] on select "Alabama Alaska American Samoa Arizona Arkansas Armed Forces Americas Armed Forc…" at bounding box center [173, 197] width 111 height 11
click at [118, 193] on select "Alabama Alaska American Samoa Arizona Arkansas Armed Forces Americas Armed Forc…" at bounding box center [173, 197] width 111 height 11
click at [142, 199] on select "Alabama Alaska American Samoa Arizona Arkansas Armed Forces Americas Armed Forc…" at bounding box center [173, 197] width 111 height 11
click at [142, 193] on select "Alabama Alaska American Samoa Arizona Arkansas Armed Forces Americas Armed Forc…" at bounding box center [173, 197] width 111 height 11
select select "FL"
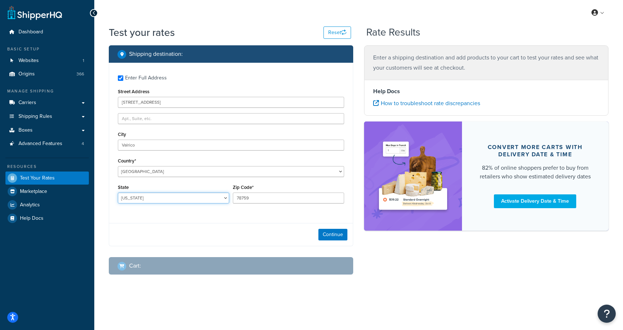
click at [118, 193] on select "Alabama Alaska American Samoa Arizona Arkansas Armed Forces Americas Armed Forc…" at bounding box center [173, 197] width 111 height 11
click at [259, 199] on input "78759" at bounding box center [288, 197] width 111 height 11
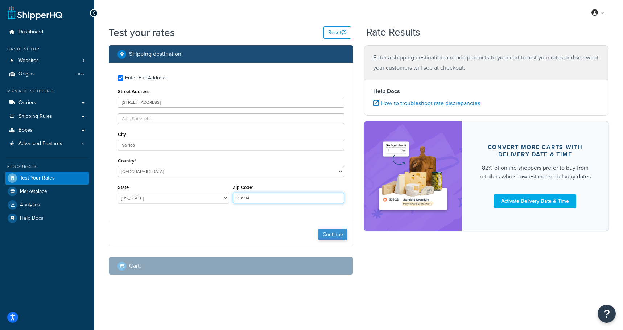
type input "33594"
click at [332, 231] on button "Continue" at bounding box center [332, 235] width 29 height 12
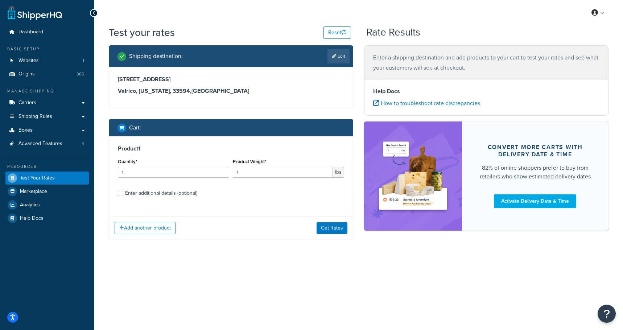
click at [127, 192] on div "Enter additional details (optional)" at bounding box center [161, 193] width 72 height 10
click at [123, 192] on input "Enter additional details (optional)" at bounding box center [120, 193] width 5 height 5
checkbox input "true"
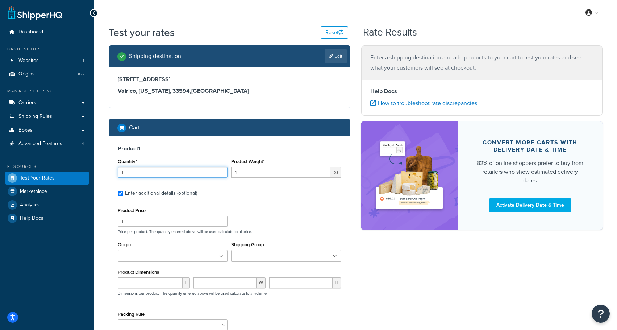
drag, startPoint x: 159, startPoint y: 174, endPoint x: 119, endPoint y: 173, distance: 39.9
click at [119, 173] on input "1" at bounding box center [173, 172] width 110 height 11
type input "3"
click at [255, 174] on input "1" at bounding box center [280, 172] width 99 height 11
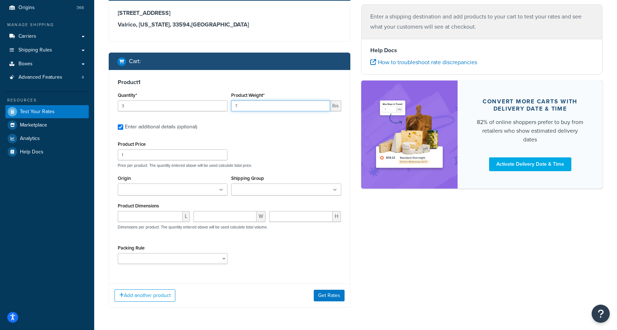
scroll to position [72, 0]
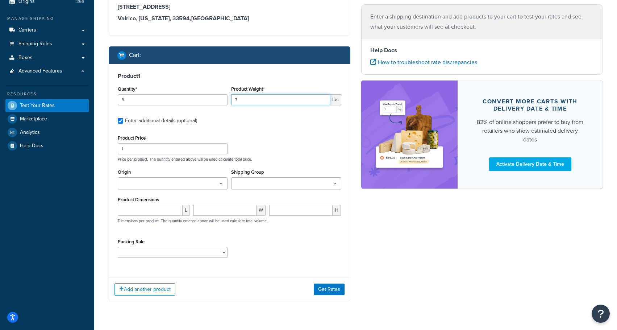
type input "7"
click at [164, 146] on input "1" at bounding box center [173, 148] width 110 height 11
type input "75.00"
click at [168, 182] on input "Origin" at bounding box center [152, 184] width 64 height 8
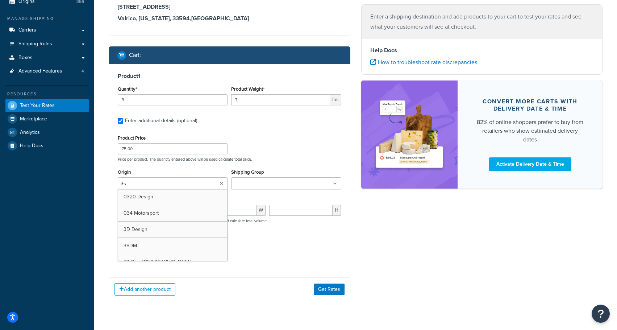
type input "3sd"
click at [276, 165] on div "Product Price 75.00 Price per product. The quantity entered above will be used …" at bounding box center [230, 199] width 224 height 132
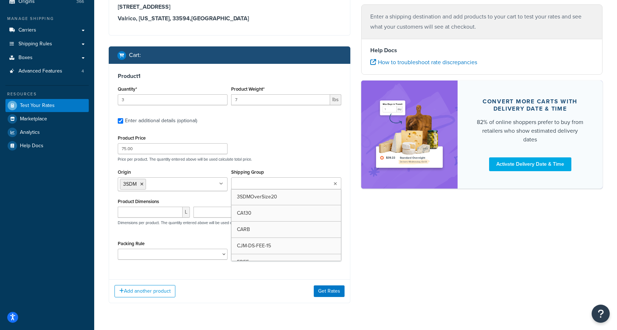
click at [274, 187] on input "Shipping Group" at bounding box center [265, 184] width 64 height 8
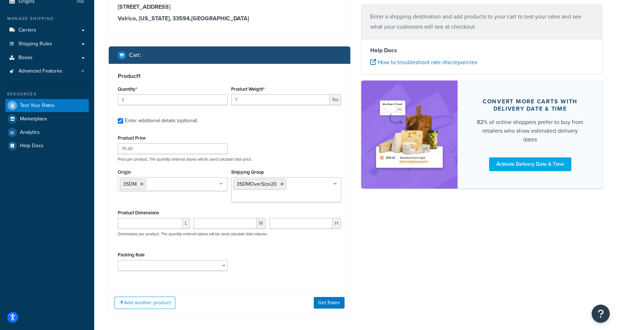
click at [217, 201] on div "Origin 3SDM 0320 Design 034 Motorsport 3D Design 42 Draft Designs 9six9 Wheels …" at bounding box center [229, 187] width 227 height 41
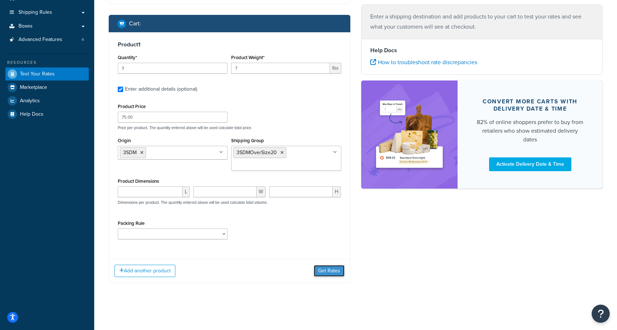
click at [325, 269] on button "Get Rates" at bounding box center [329, 271] width 31 height 12
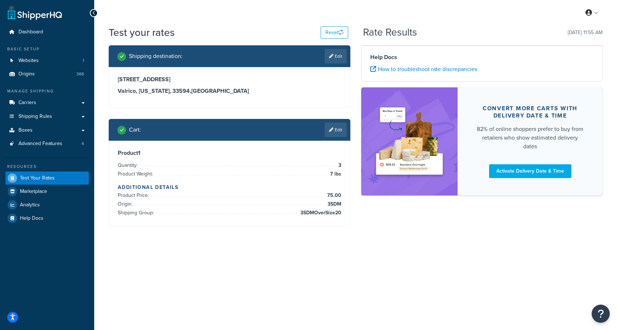
scroll to position [0, 0]
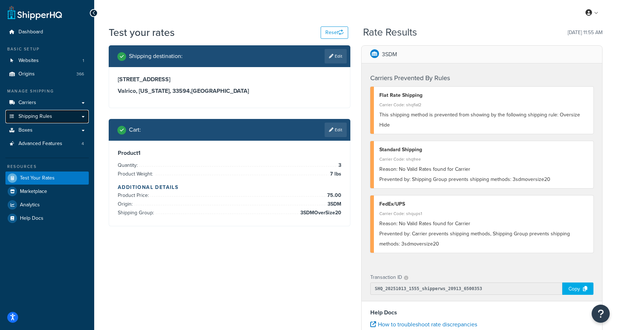
click at [34, 114] on span "Shipping Rules" at bounding box center [35, 116] width 34 height 6
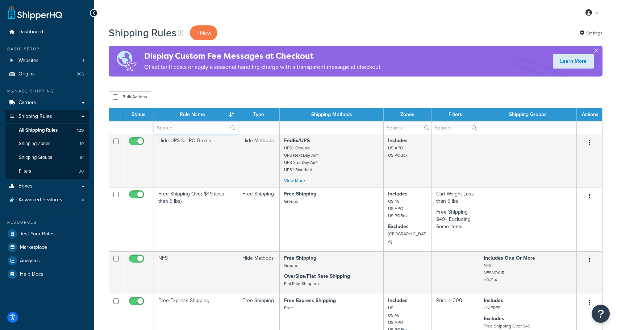
click at [169, 125] on input "text" at bounding box center [196, 127] width 84 height 12
type input "O"
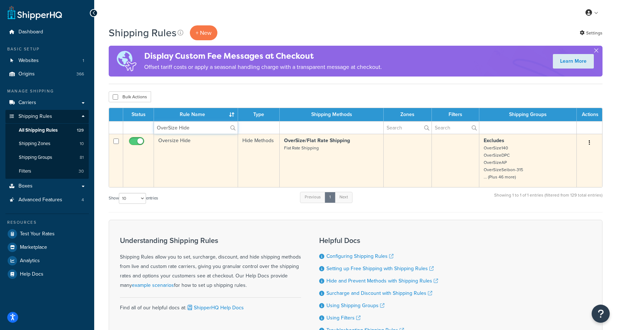
type input "OverSize Hide"
click at [193, 144] on td "Oversize Hide" at bounding box center [196, 160] width 84 height 53
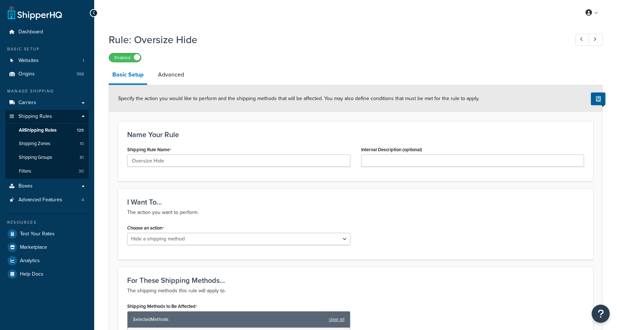
select select "HIDE"
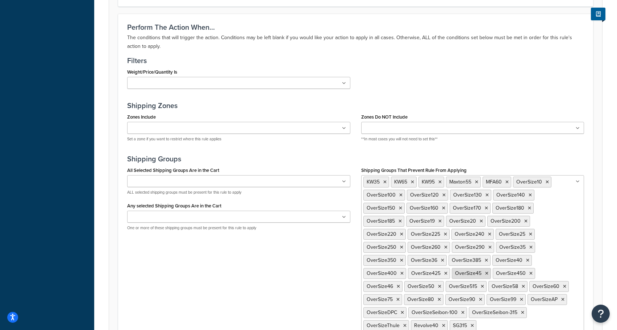
scroll to position [474, 0]
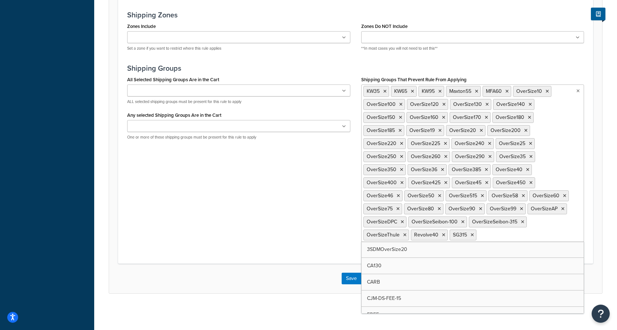
click at [491, 233] on input "Shipping Groups That Prevent Rule From Applying" at bounding box center [510, 235] width 64 height 8
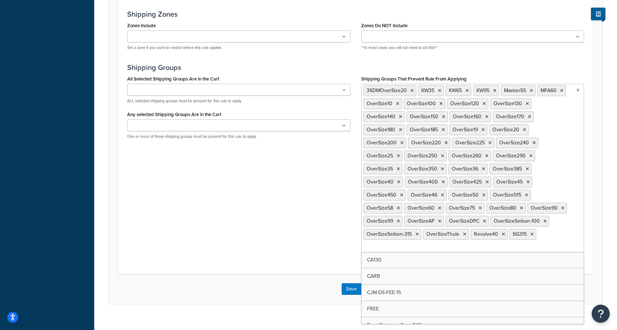
click at [315, 232] on div "All Selected Shipping Groups Are in the Cart 3SDMOverSize20 CA130 CARB CJM-DS-F…" at bounding box center [356, 166] width 468 height 184
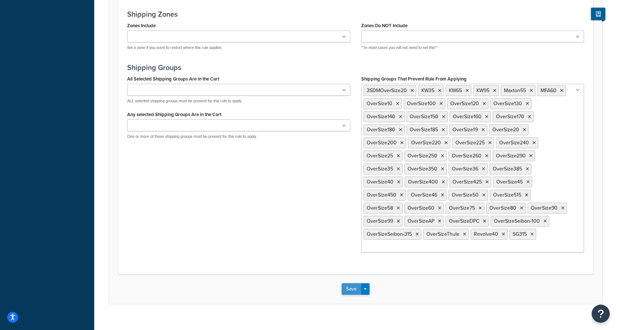
click at [353, 283] on button "Save" at bounding box center [352, 289] width 20 height 12
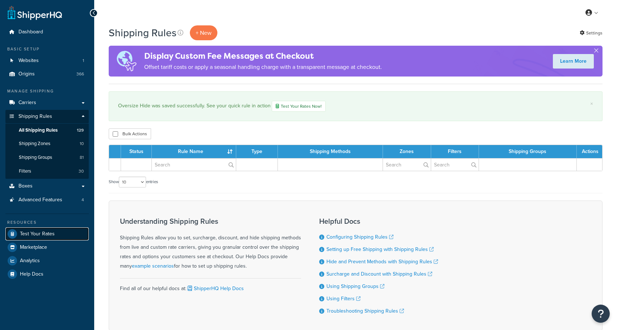
click at [35, 233] on span "Test Your Rates" at bounding box center [37, 234] width 35 height 6
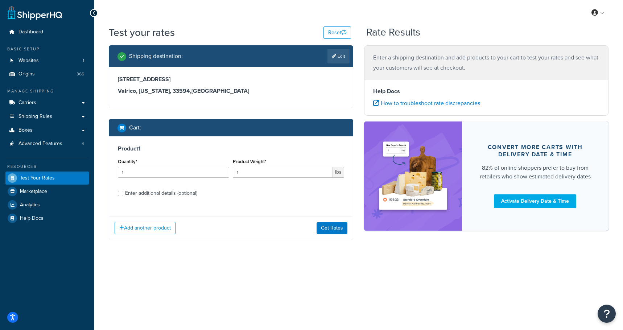
click at [151, 197] on div "Enter additional details (optional)" at bounding box center [161, 193] width 72 height 10
click at [123, 196] on input "Enter additional details (optional)" at bounding box center [120, 193] width 5 height 5
checkbox input "true"
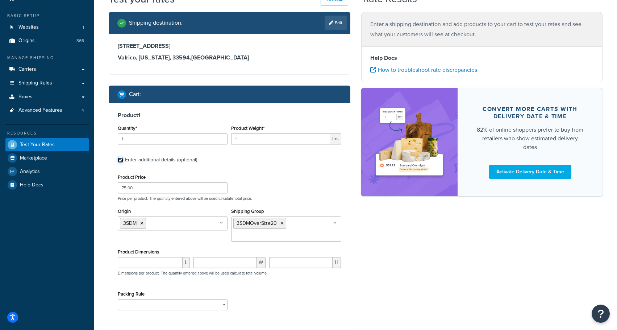
scroll to position [32, 0]
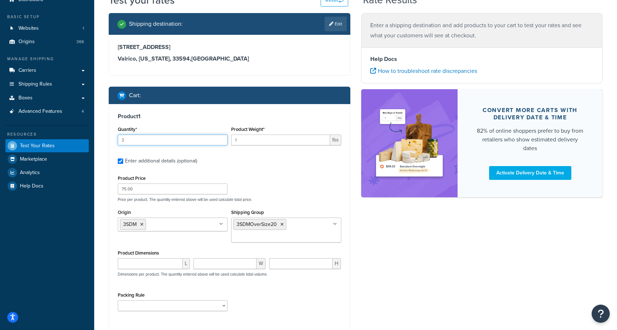
click at [218, 139] on input "2" at bounding box center [173, 139] width 110 height 11
type input "3"
click at [221, 138] on input "3" at bounding box center [173, 139] width 110 height 11
click at [253, 175] on div "Product Price 75.00 Price per product. The quantity entered above will be used …" at bounding box center [229, 187] width 227 height 29
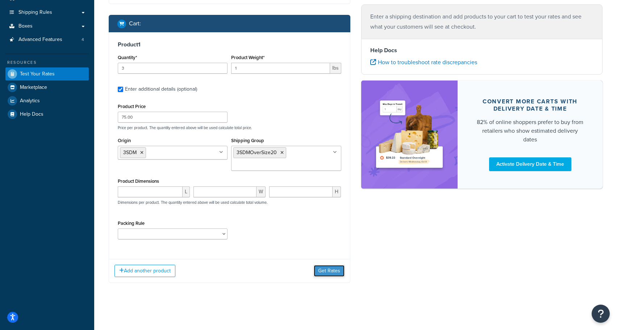
click at [325, 269] on button "Get Rates" at bounding box center [329, 271] width 31 height 12
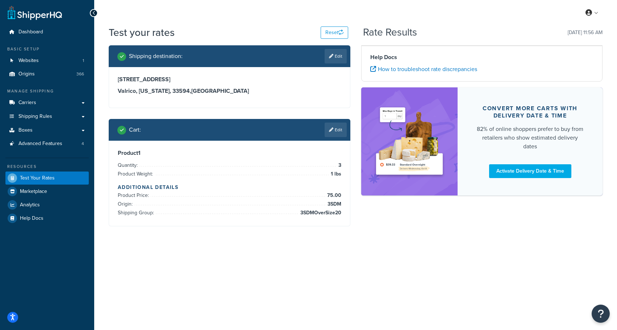
scroll to position [0, 0]
